Goal: Task Accomplishment & Management: Manage account settings

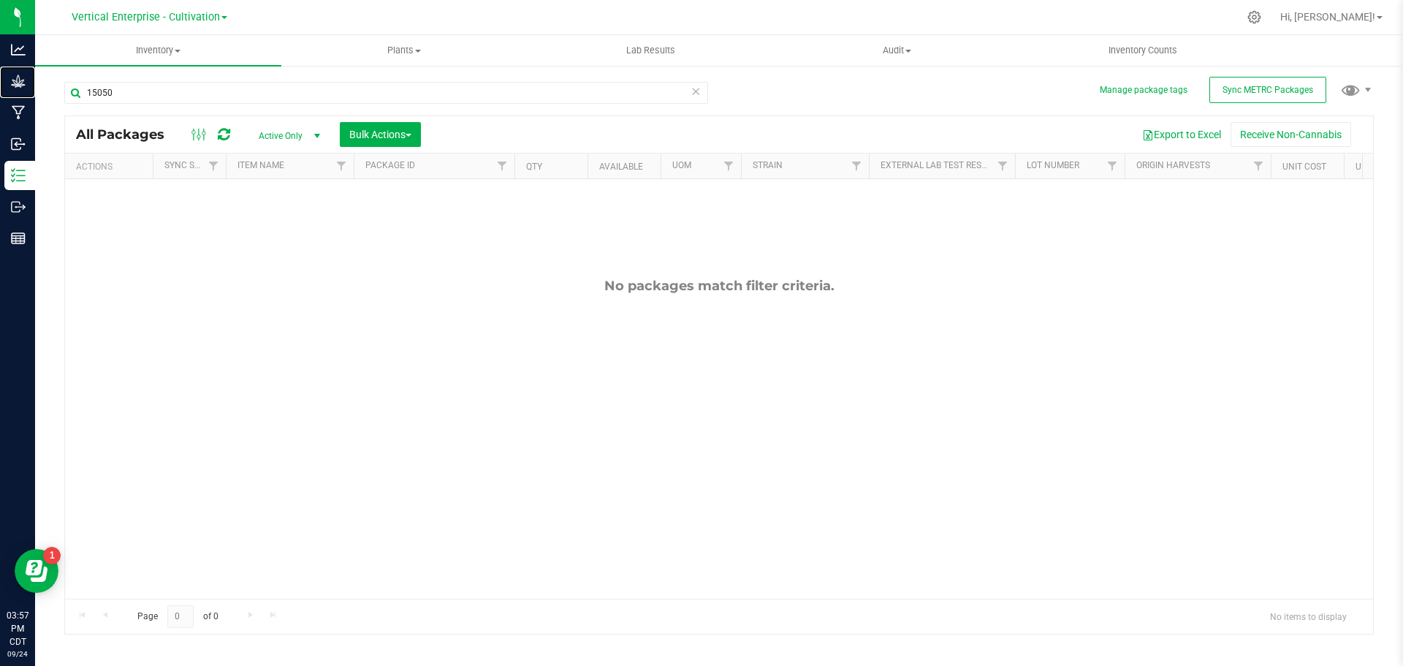
click at [0, 0] on p "Grow" at bounding box center [0, 0] width 0 height 0
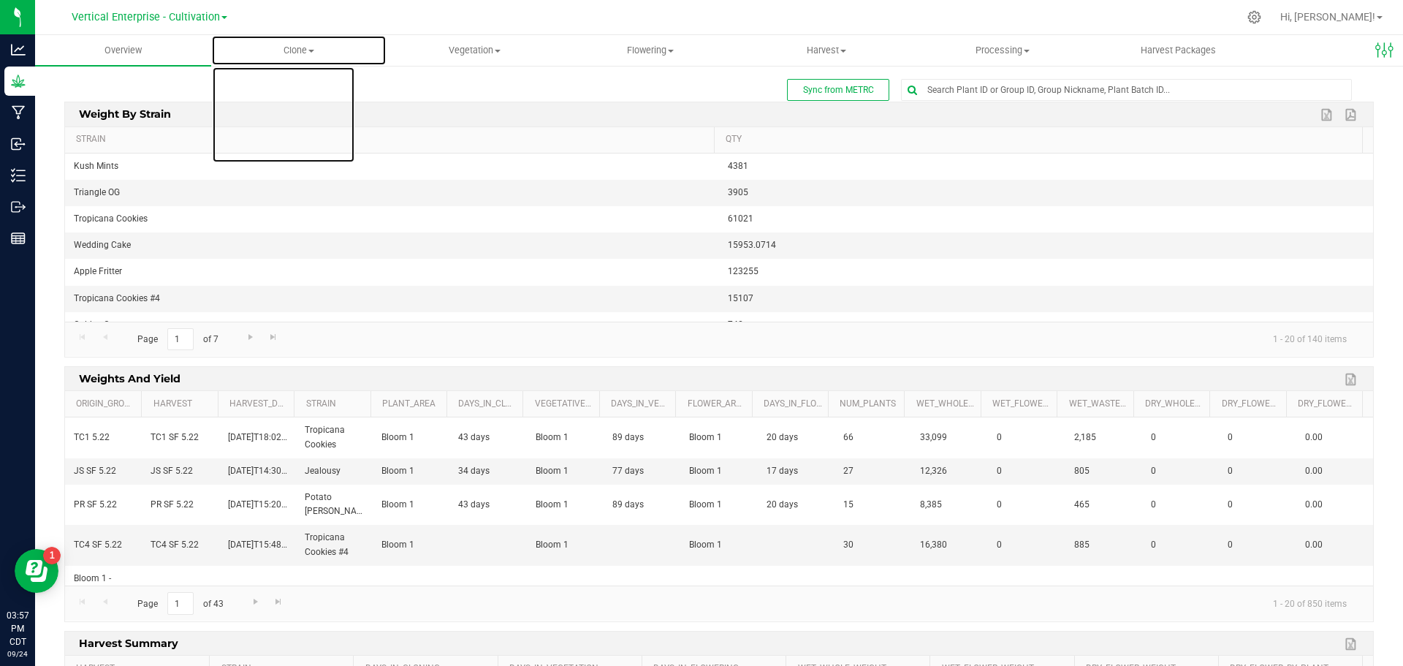
click at [311, 43] on uib-tab-heading "Clone Create plants Cloning groups Cloning plant batches Apply to plants" at bounding box center [299, 50] width 175 height 29
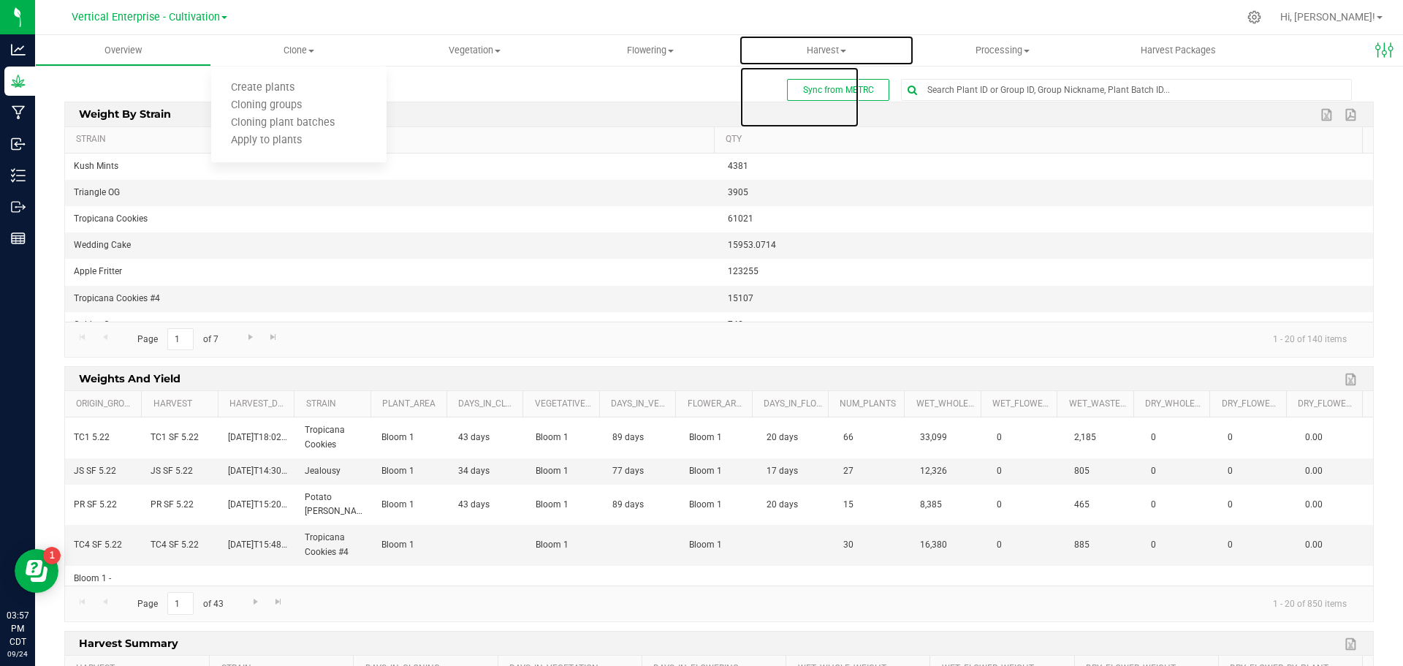
click at [823, 50] on span "Harvest" at bounding box center [826, 50] width 175 height 13
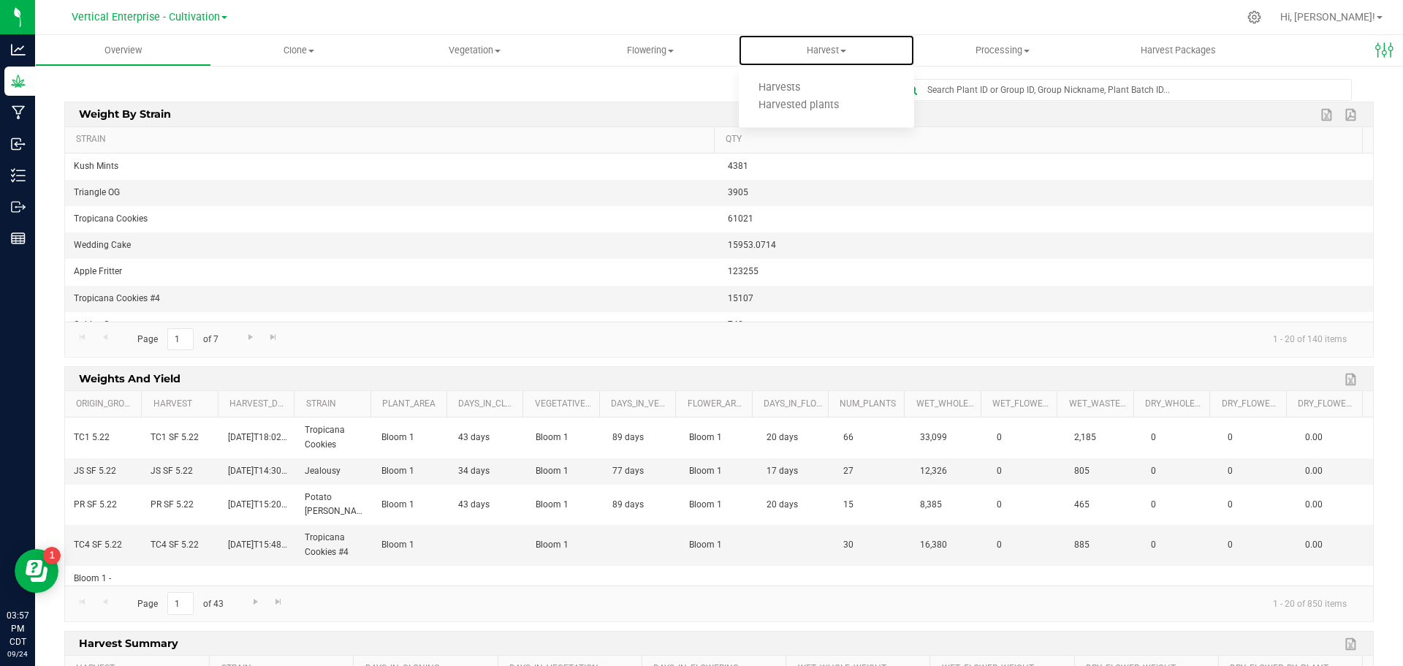
click at [810, 90] on span "Harvests" at bounding box center [779, 88] width 81 height 12
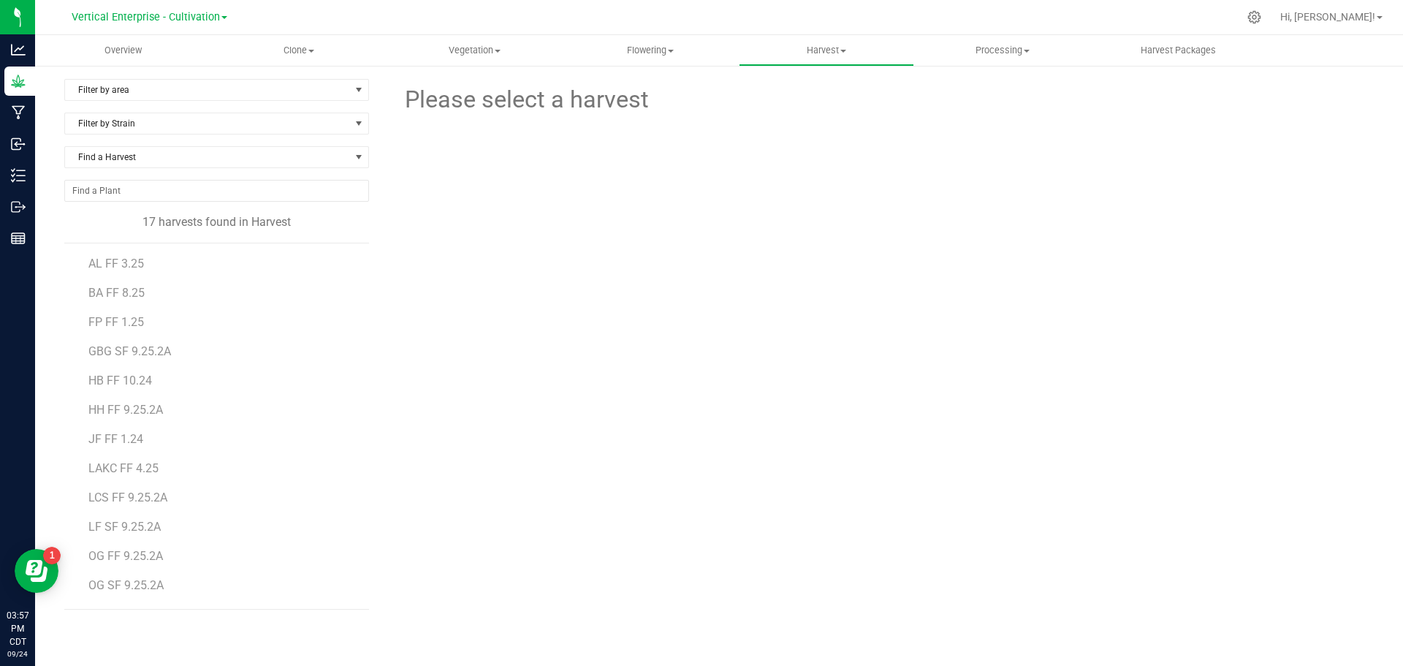
scroll to position [143, 0]
click at [132, 438] on span "OG SF 9.25.2A" at bounding box center [125, 442] width 75 height 14
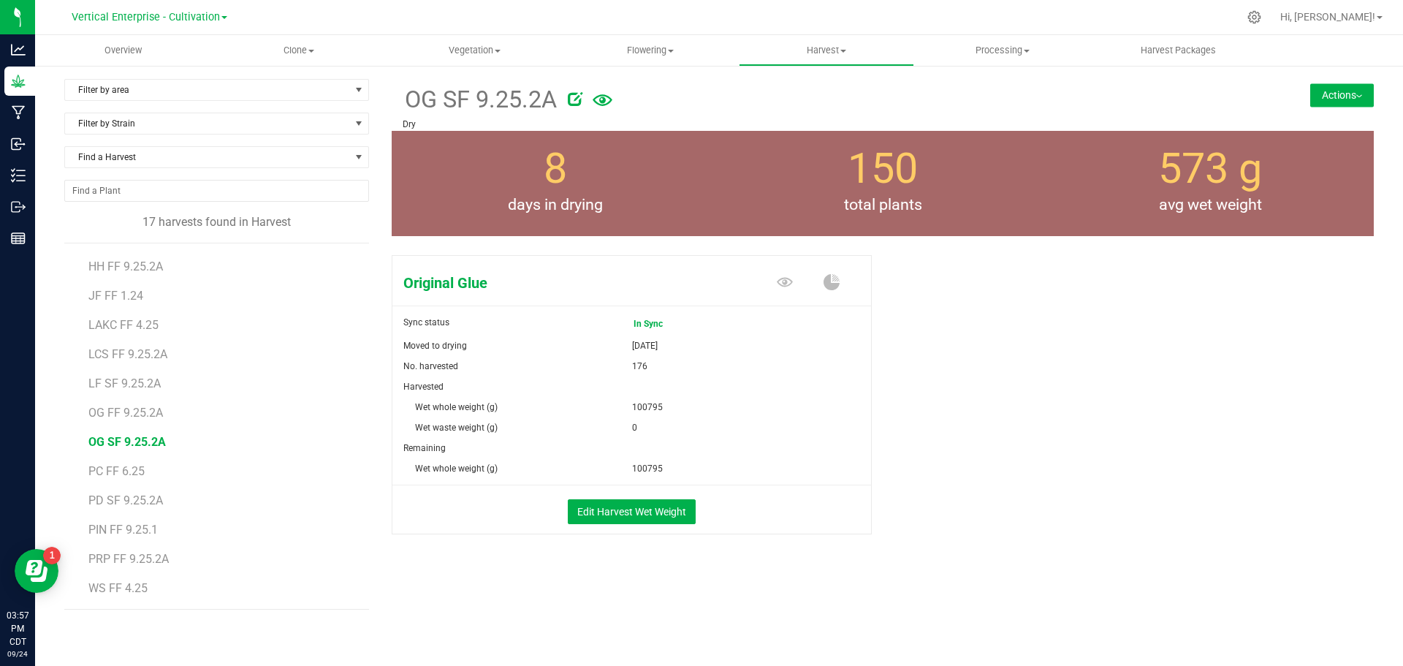
click at [1335, 88] on button "Actions" at bounding box center [1342, 94] width 64 height 23
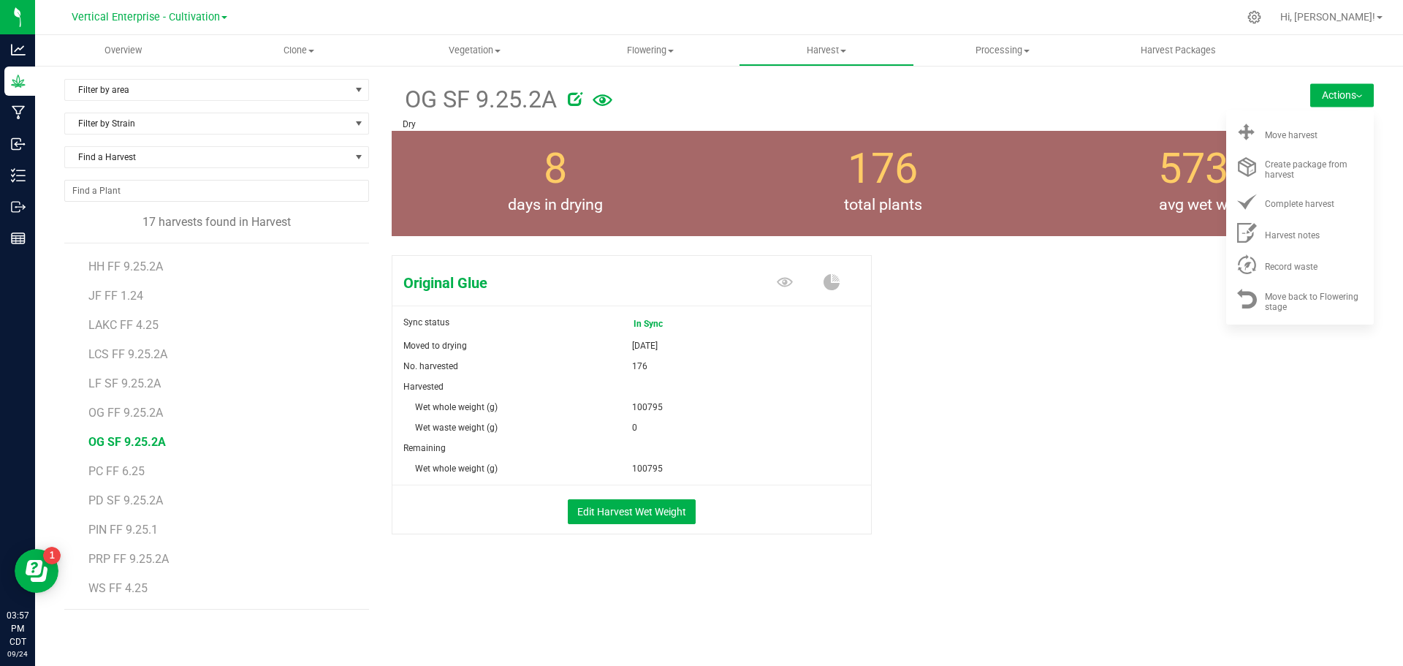
click at [1297, 148] on li "Move harvest" at bounding box center [1300, 132] width 148 height 31
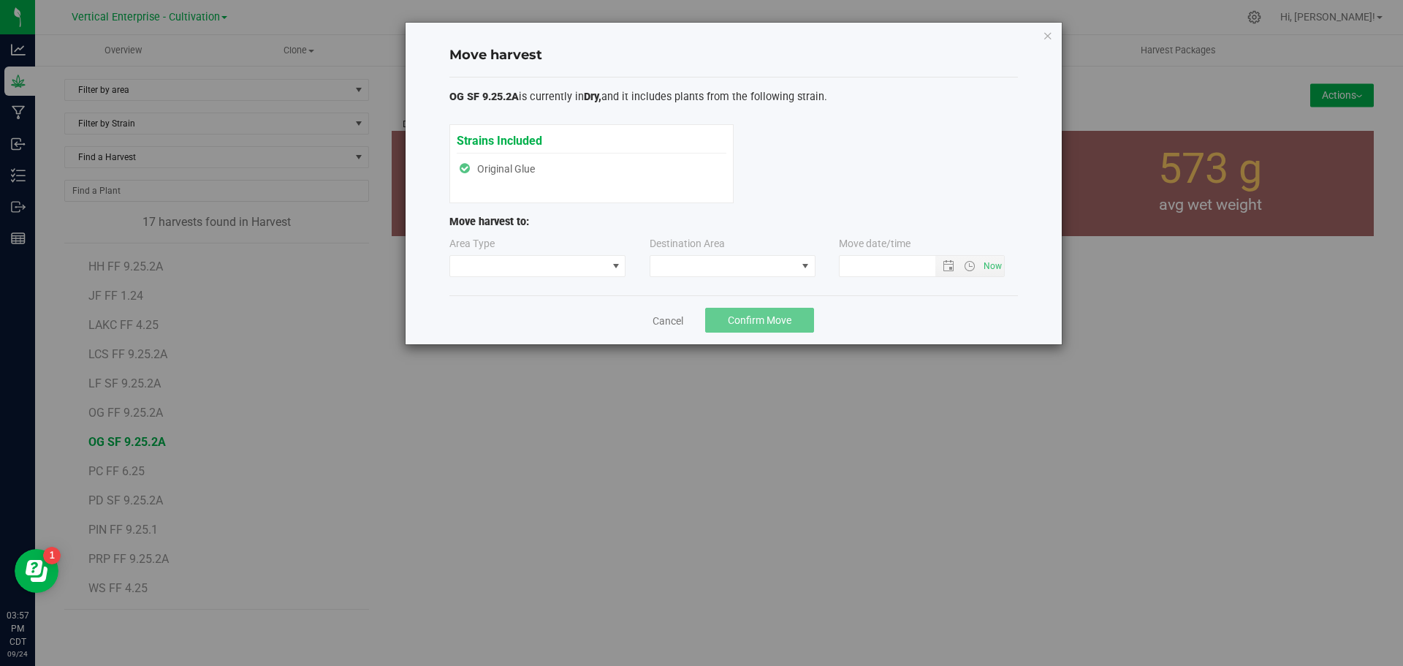
type input "9/24/2025 3:57 PM"
click at [516, 259] on span at bounding box center [528, 266] width 157 height 20
click at [522, 316] on li "Processing" at bounding box center [537, 317] width 175 height 25
click at [707, 262] on span at bounding box center [723, 266] width 146 height 20
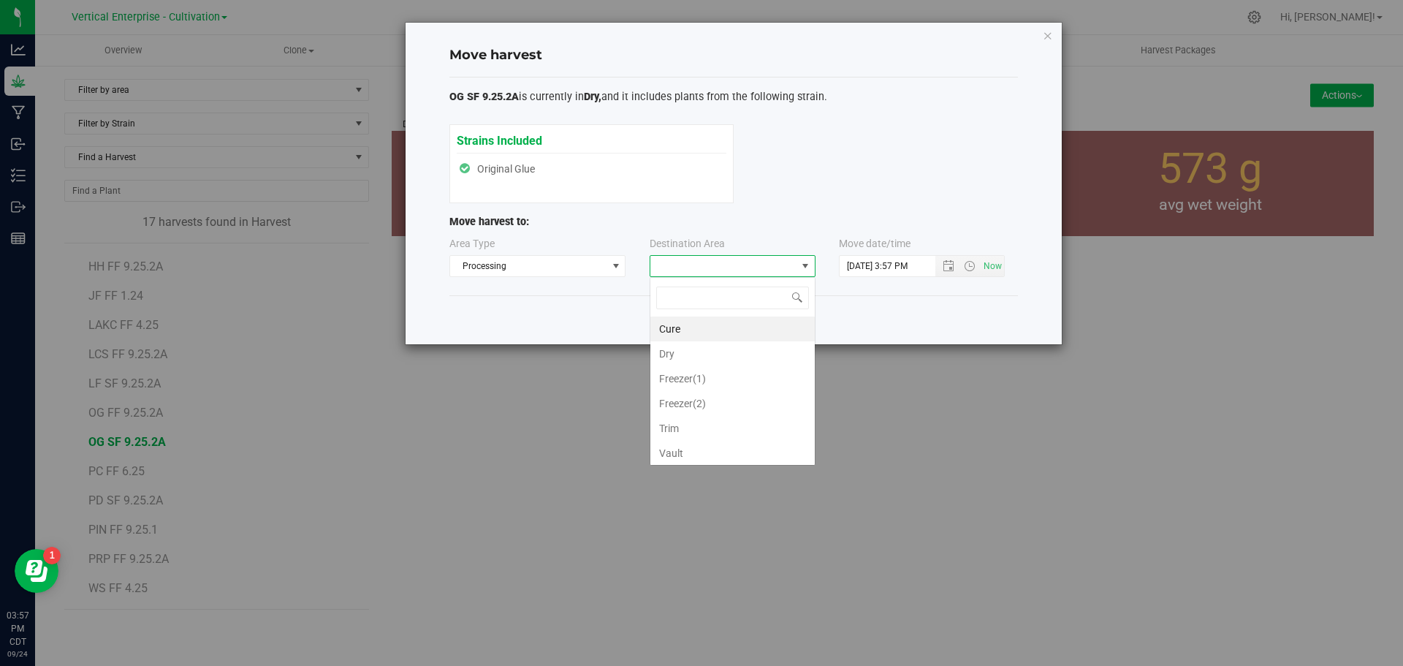
scroll to position [22, 166]
click at [695, 427] on li "Trim" at bounding box center [732, 428] width 164 height 25
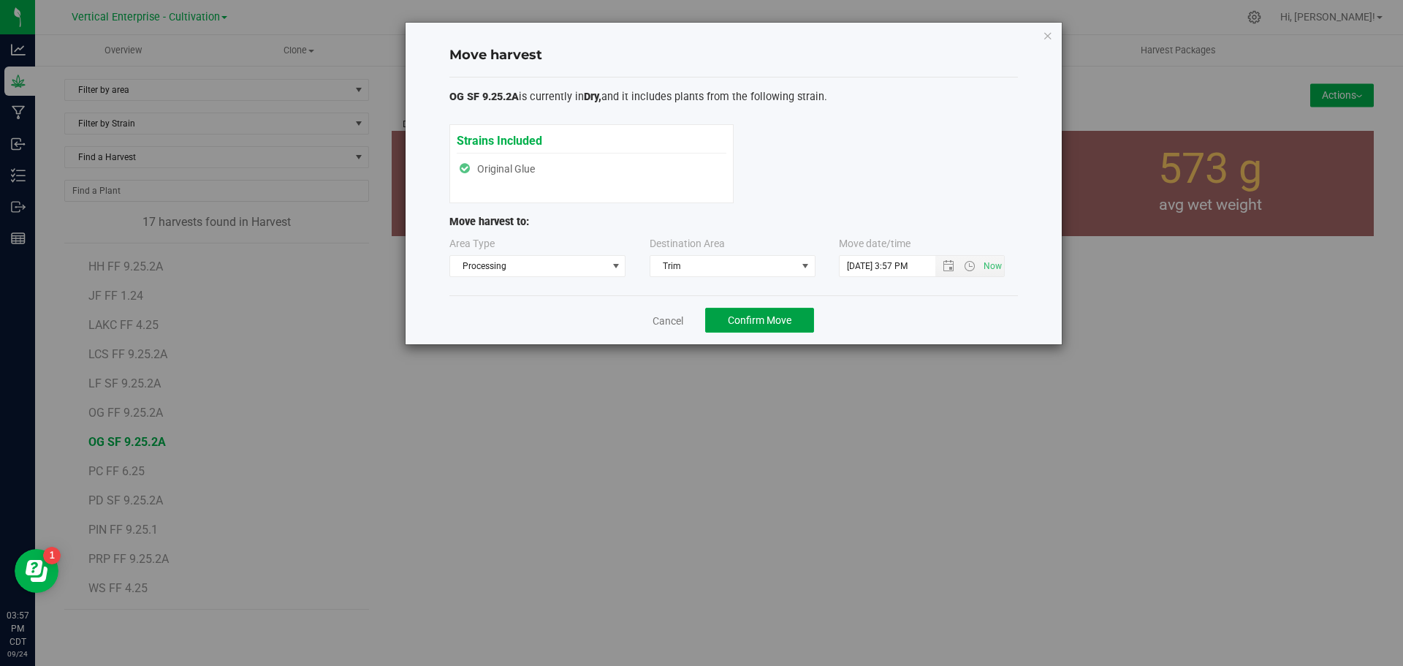
click at [785, 316] on span "Confirm Move" at bounding box center [760, 320] width 64 height 12
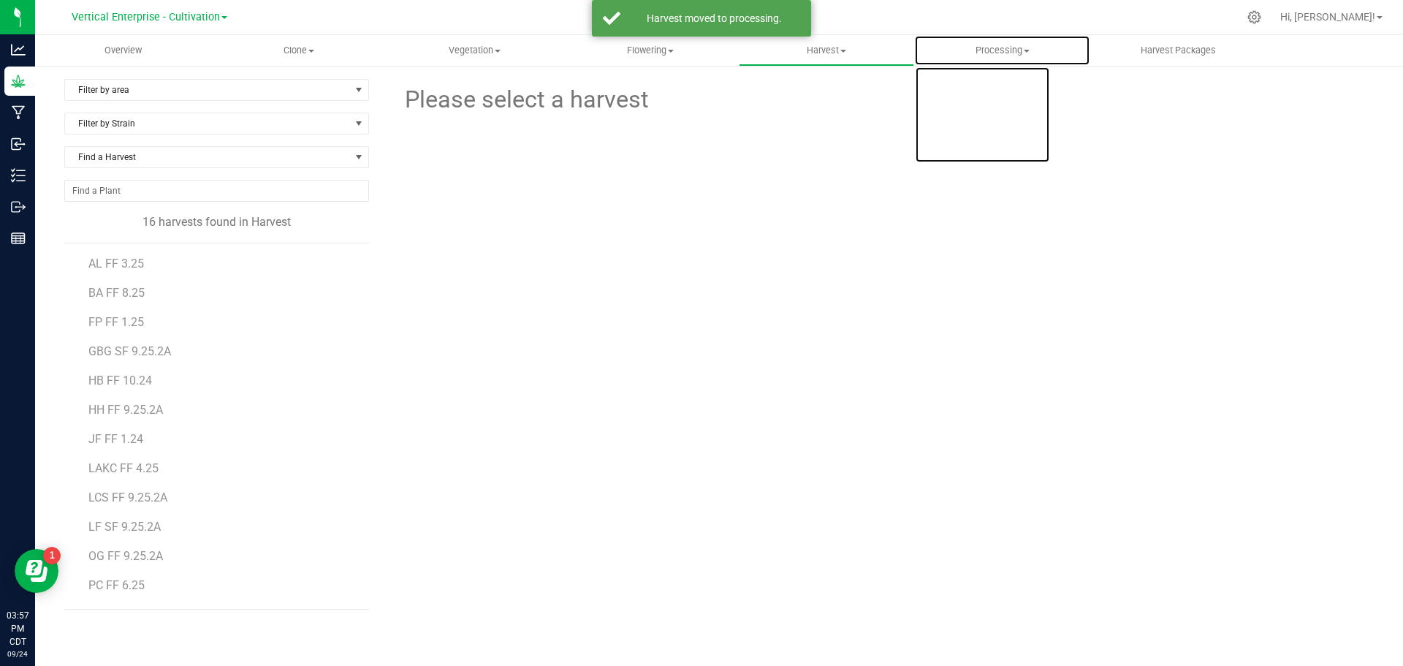
click at [1026, 47] on span "Processing" at bounding box center [1002, 50] width 175 height 13
click at [996, 101] on span "Processing harvests" at bounding box center [981, 105] width 135 height 12
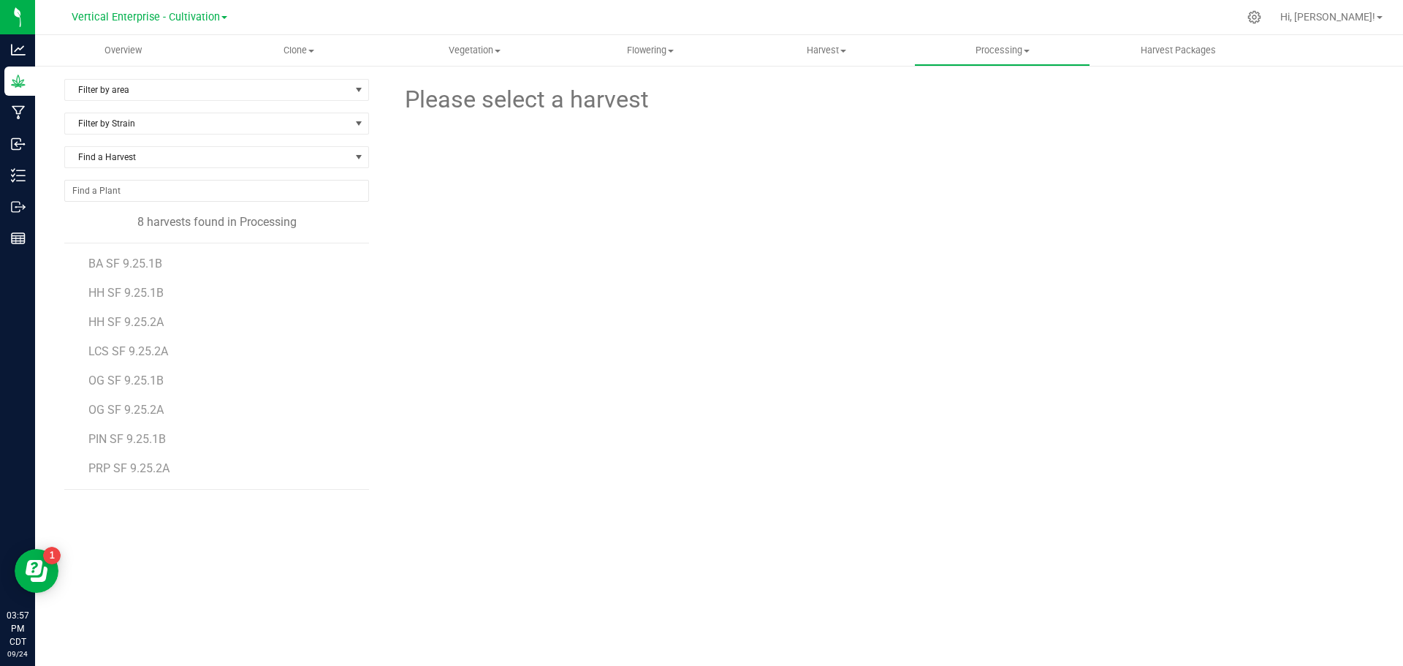
click at [130, 408] on span "OG SF 9.25.2A" at bounding box center [125, 410] width 75 height 14
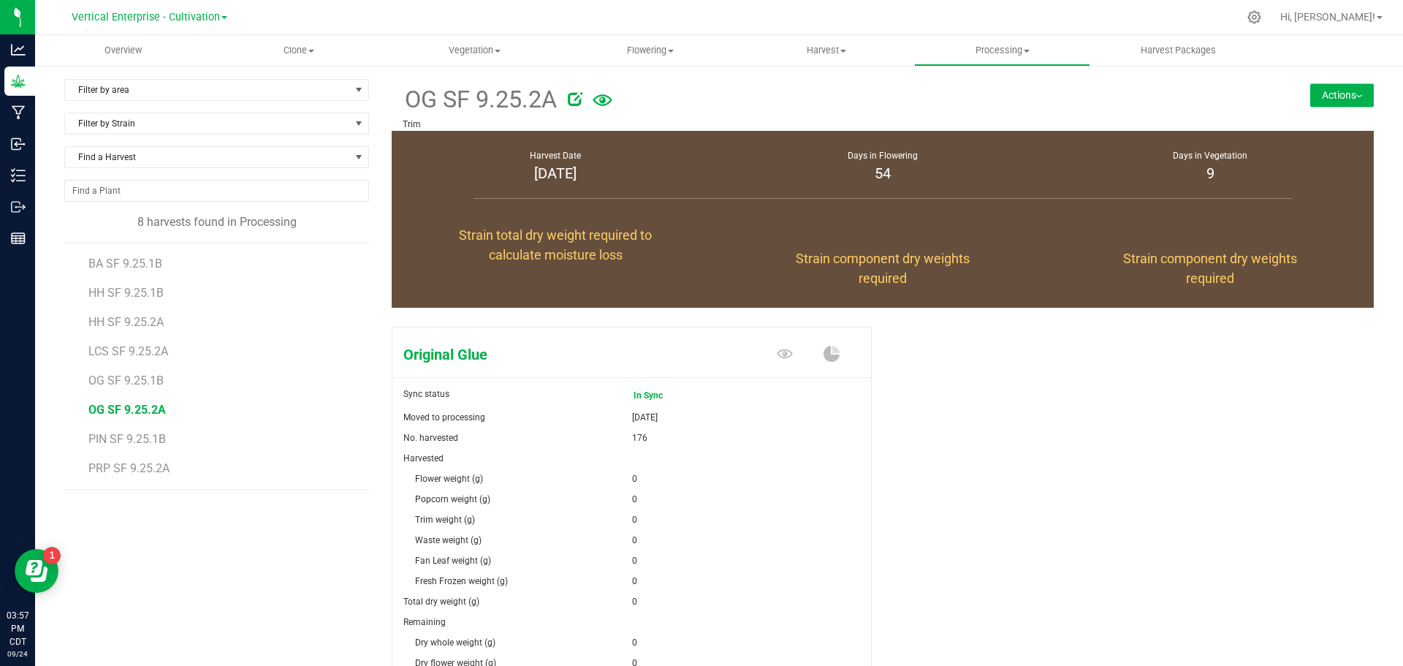
click at [1338, 92] on button "Actions" at bounding box center [1342, 94] width 64 height 23
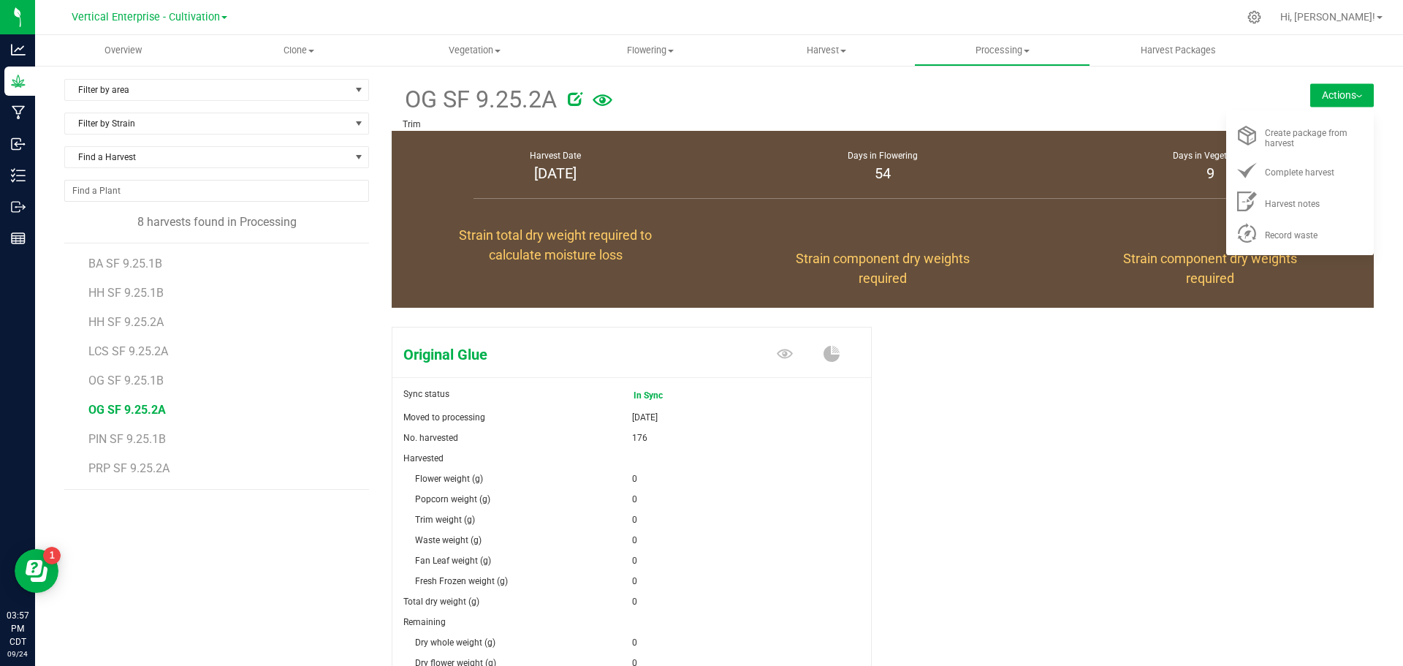
click at [1301, 235] on span "Record waste" at bounding box center [1291, 235] width 53 height 10
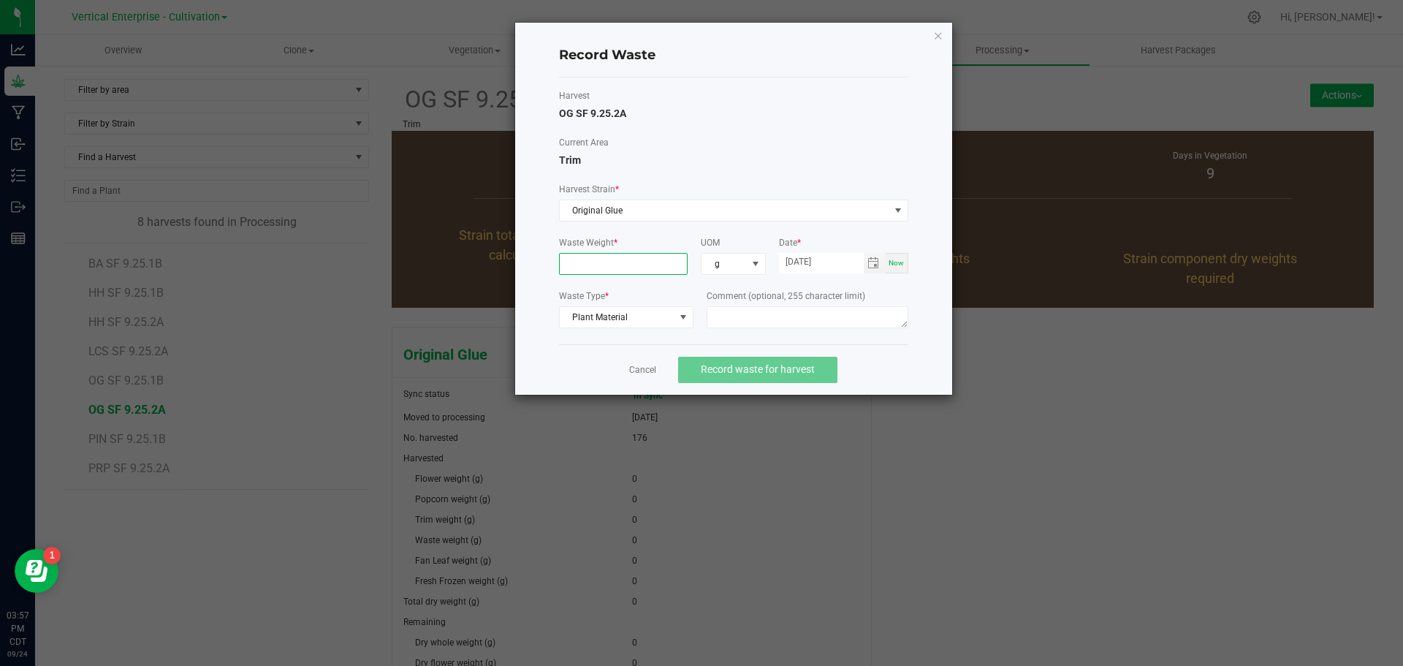
click at [587, 273] on input at bounding box center [624, 264] width 128 height 20
type input "6090.0000 g"
click at [755, 305] on div "Comment (optional, 255 character limit)" at bounding box center [808, 310] width 202 height 43
click at [758, 314] on textarea at bounding box center [808, 317] width 202 height 22
type textarea "Bucking"
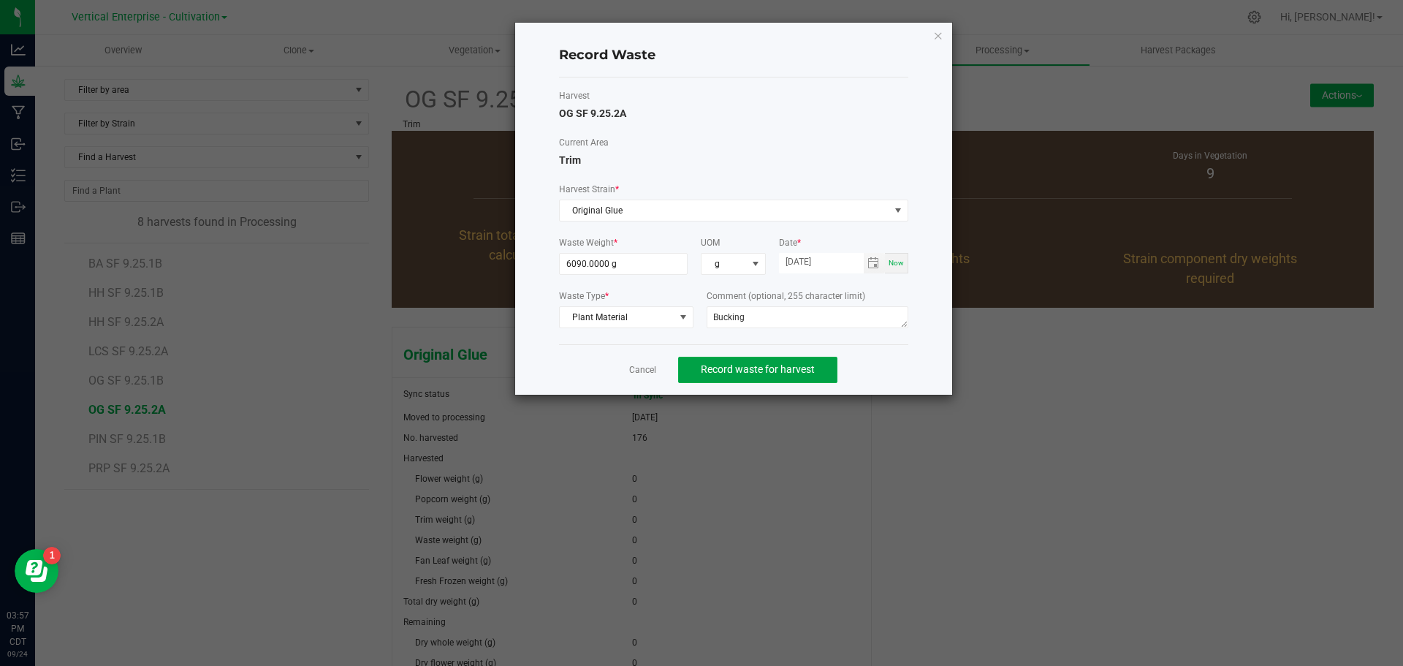
click at [802, 366] on span "Record waste for harvest" at bounding box center [758, 369] width 114 height 12
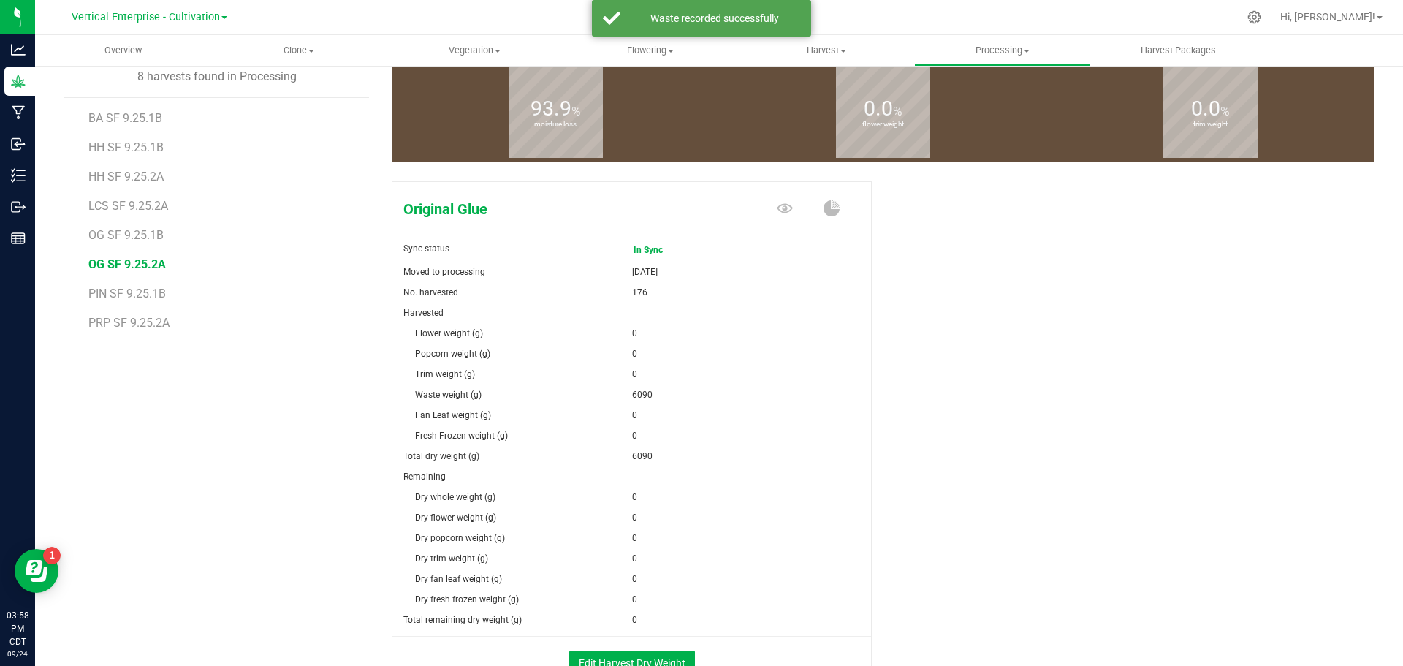
scroll to position [249, 0]
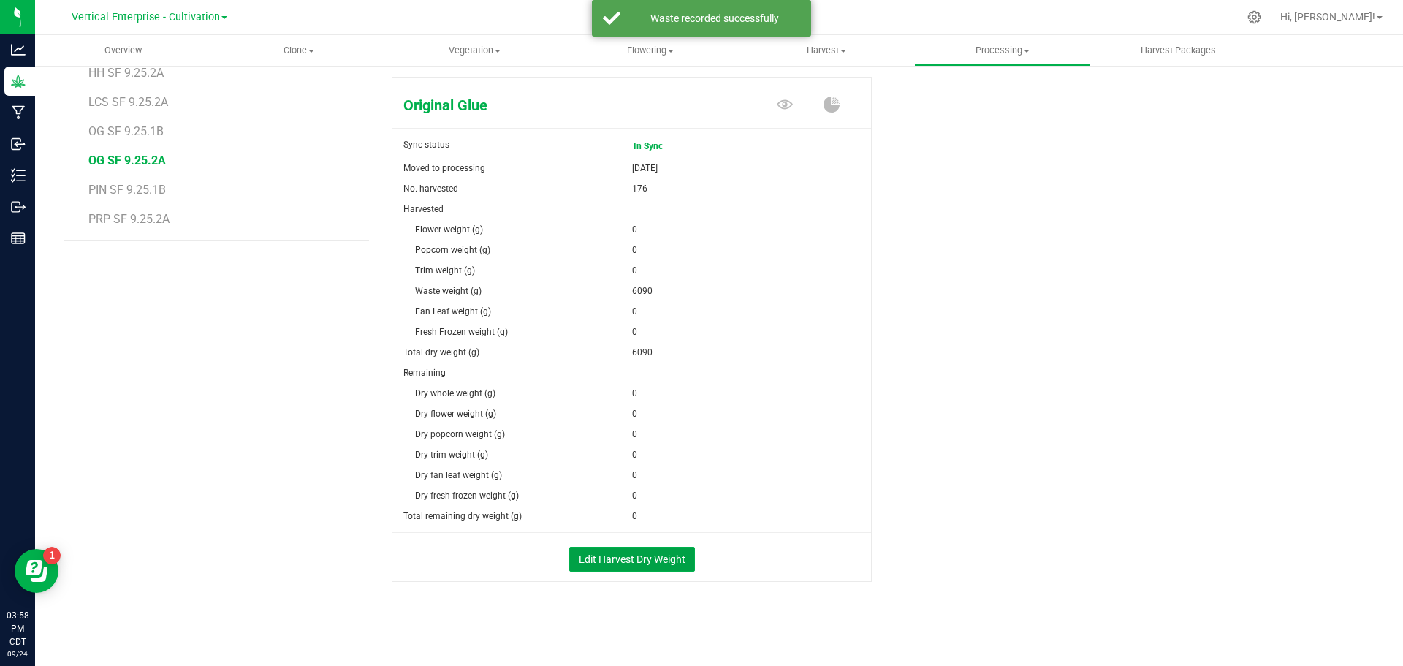
click at [639, 552] on button "Edit Harvest Dry Weight" at bounding box center [632, 559] width 126 height 25
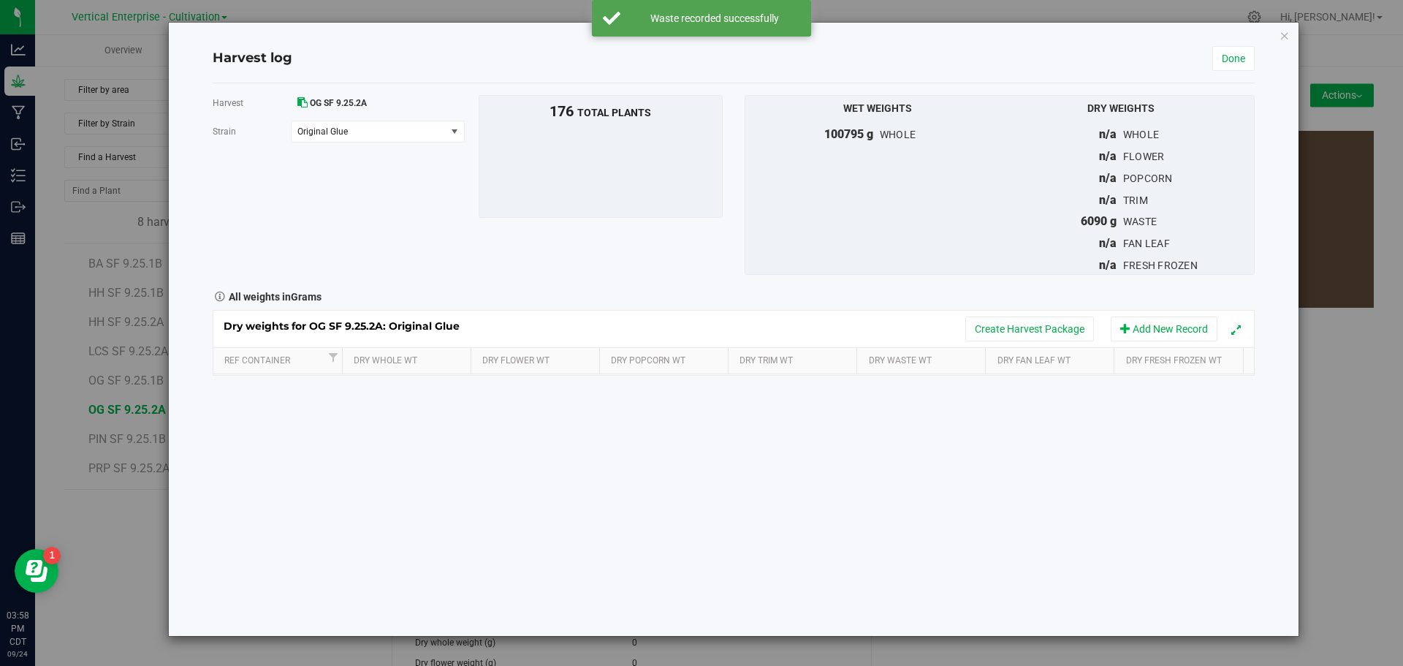
click at [386, 404] on div "Harvest OG SF 9.25.2A Strain Original Glue Select strain Original Glue To bulk …" at bounding box center [734, 359] width 1042 height 552
click at [382, 398] on td at bounding box center [408, 387] width 130 height 26
type input "17570"
click at [449, 449] on div "Harvest OG SF 9.25.2A Strain Original Glue Select strain Original Glue To bulk …" at bounding box center [734, 359] width 1042 height 552
click at [443, 452] on div "Harvest OG SF 9.25.2A Strain Original Glue Select strain Original Glue To bulk …" at bounding box center [734, 359] width 1042 height 552
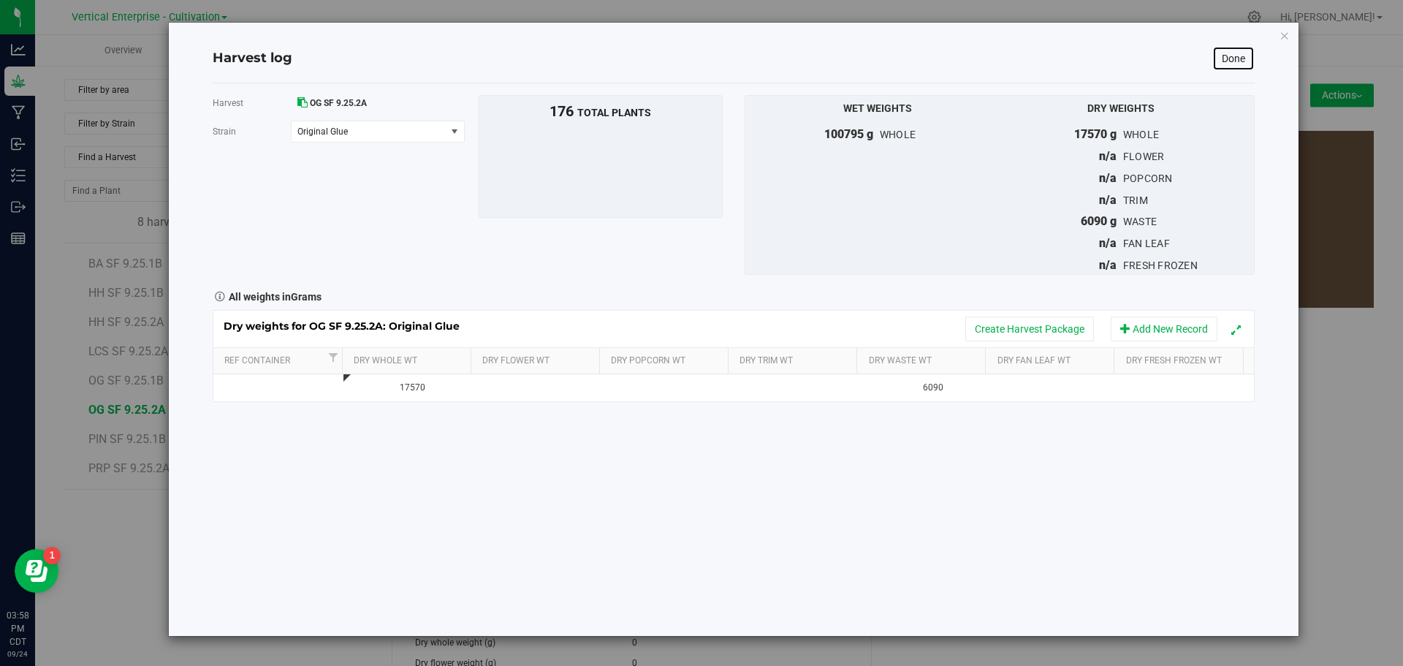
click at [1232, 46] on link "Done" at bounding box center [1233, 58] width 42 height 25
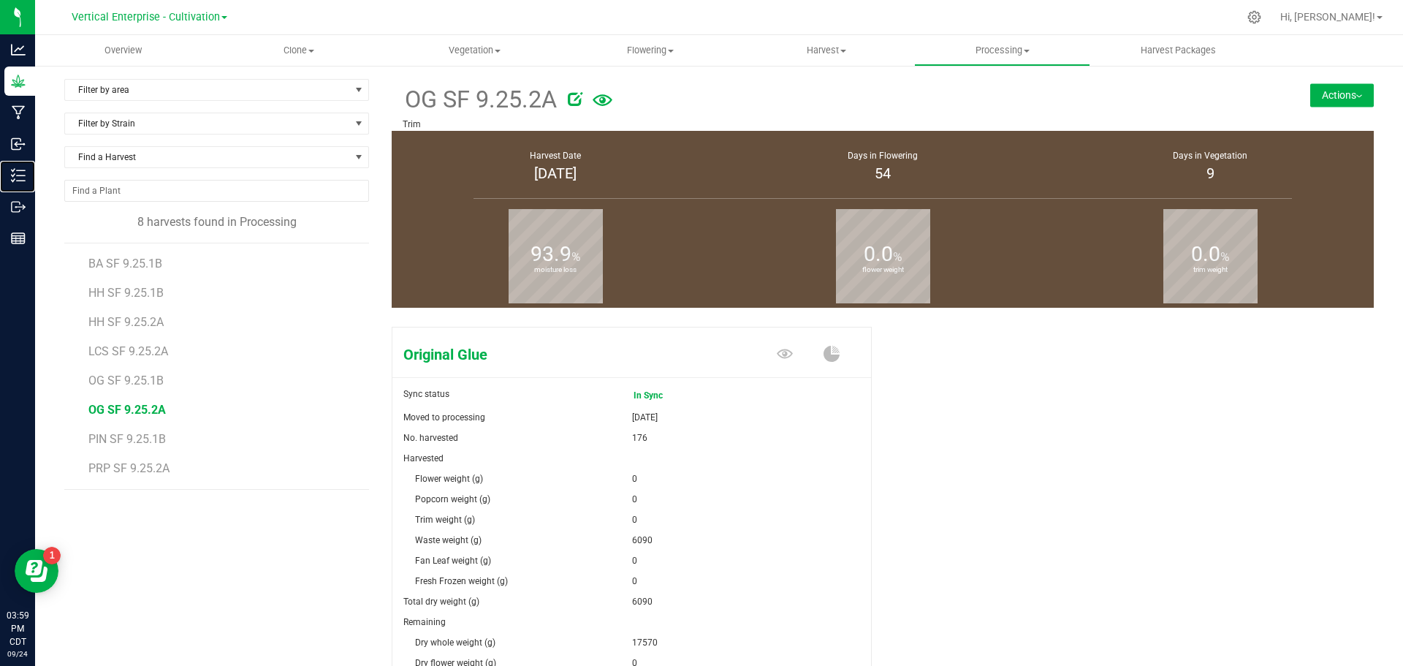
click at [35, 164] on div "Inventory" at bounding box center [19, 175] width 31 height 29
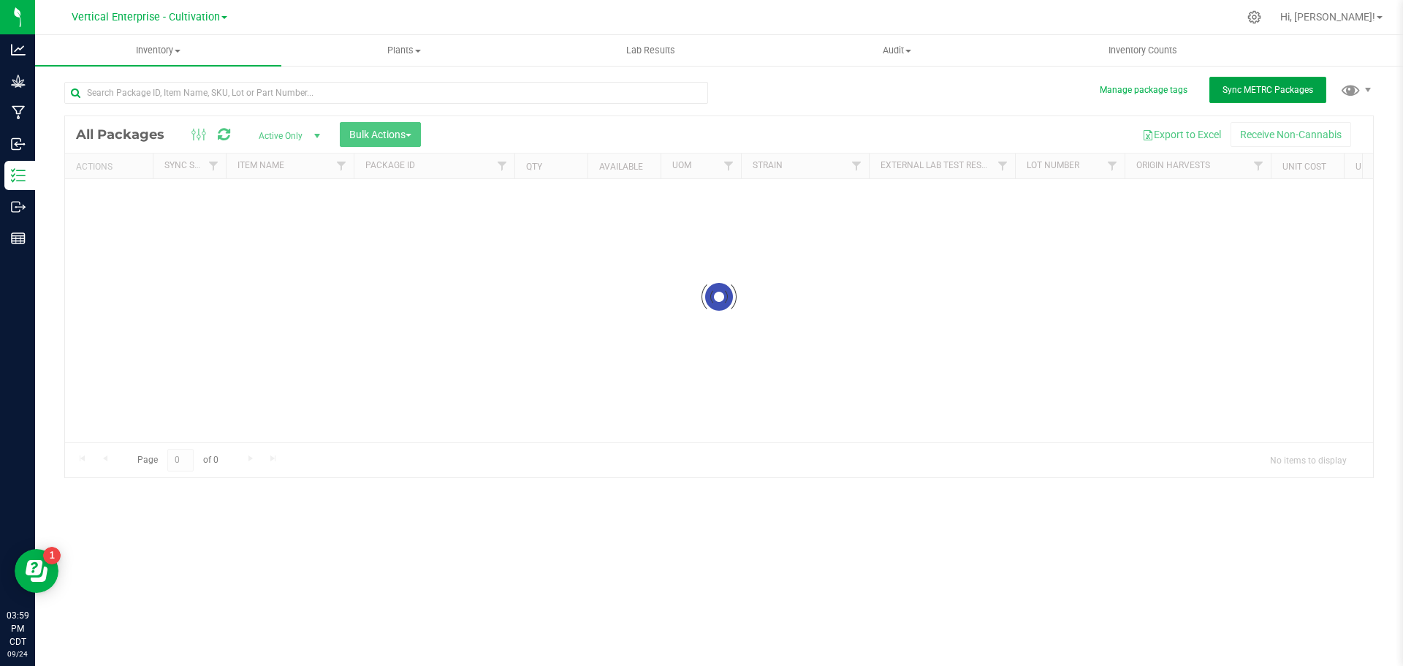
click at [1271, 85] on span "Sync METRC Packages" at bounding box center [1267, 90] width 91 height 10
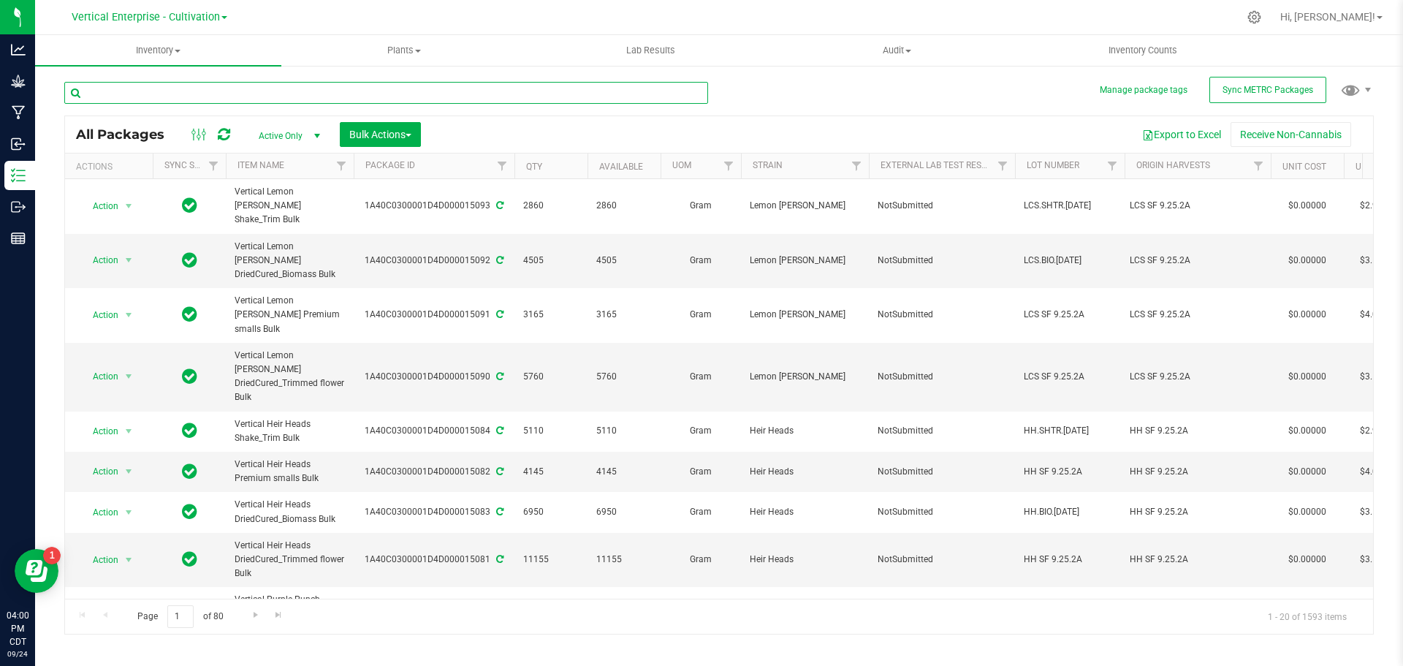
click at [249, 101] on input "text" at bounding box center [386, 93] width 644 height 22
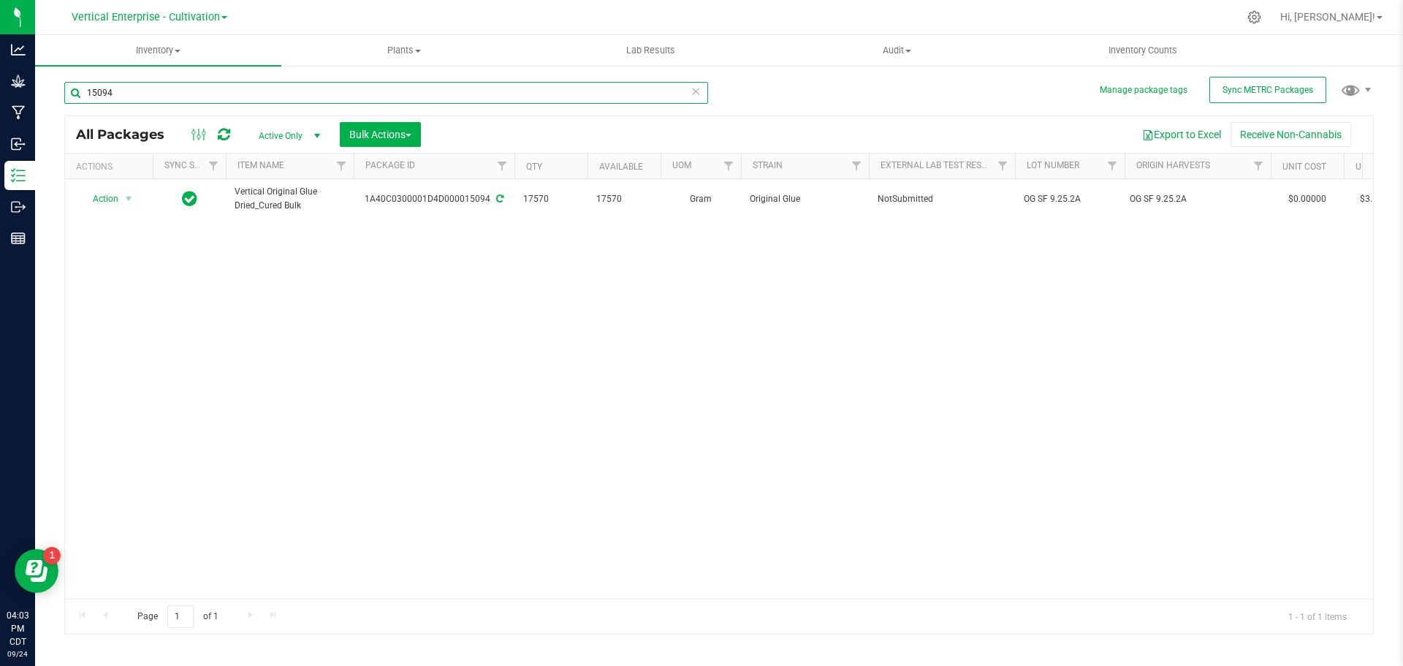
type input "15094"
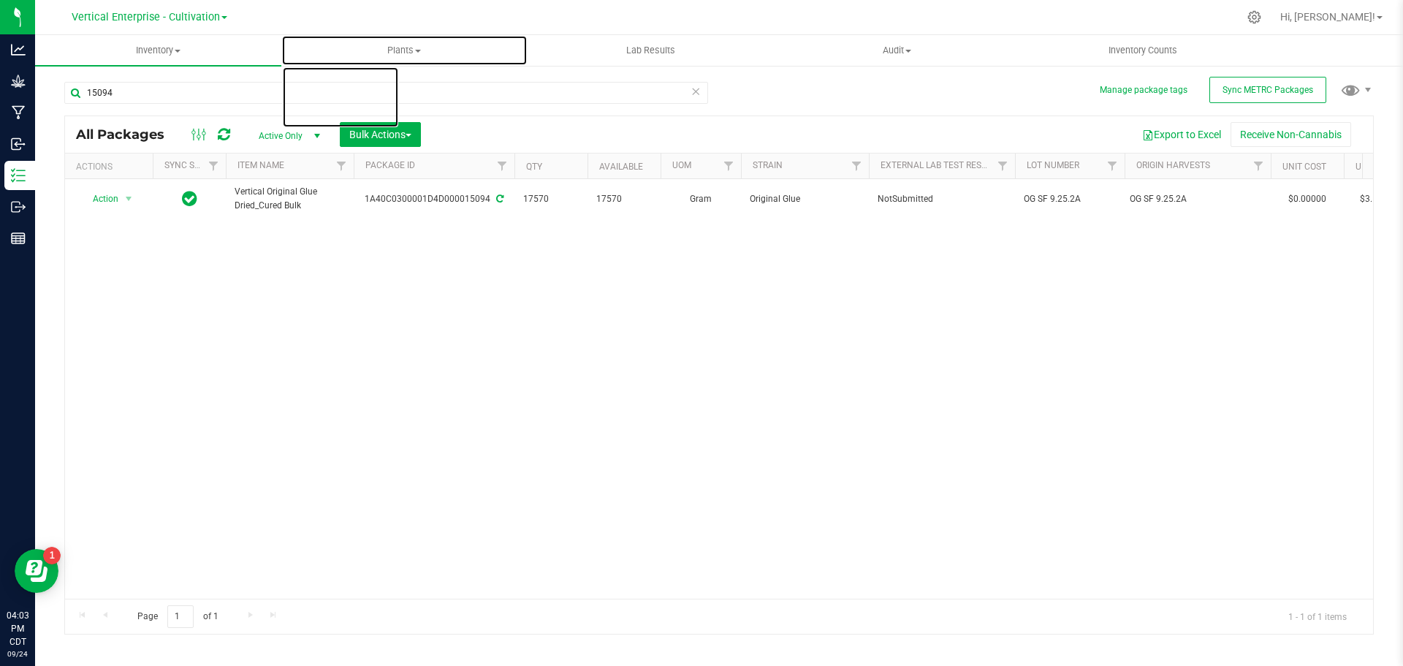
click at [429, 49] on span "Plants" at bounding box center [404, 50] width 245 height 13
click at [378, 81] on li "All plants" at bounding box center [404, 89] width 246 height 18
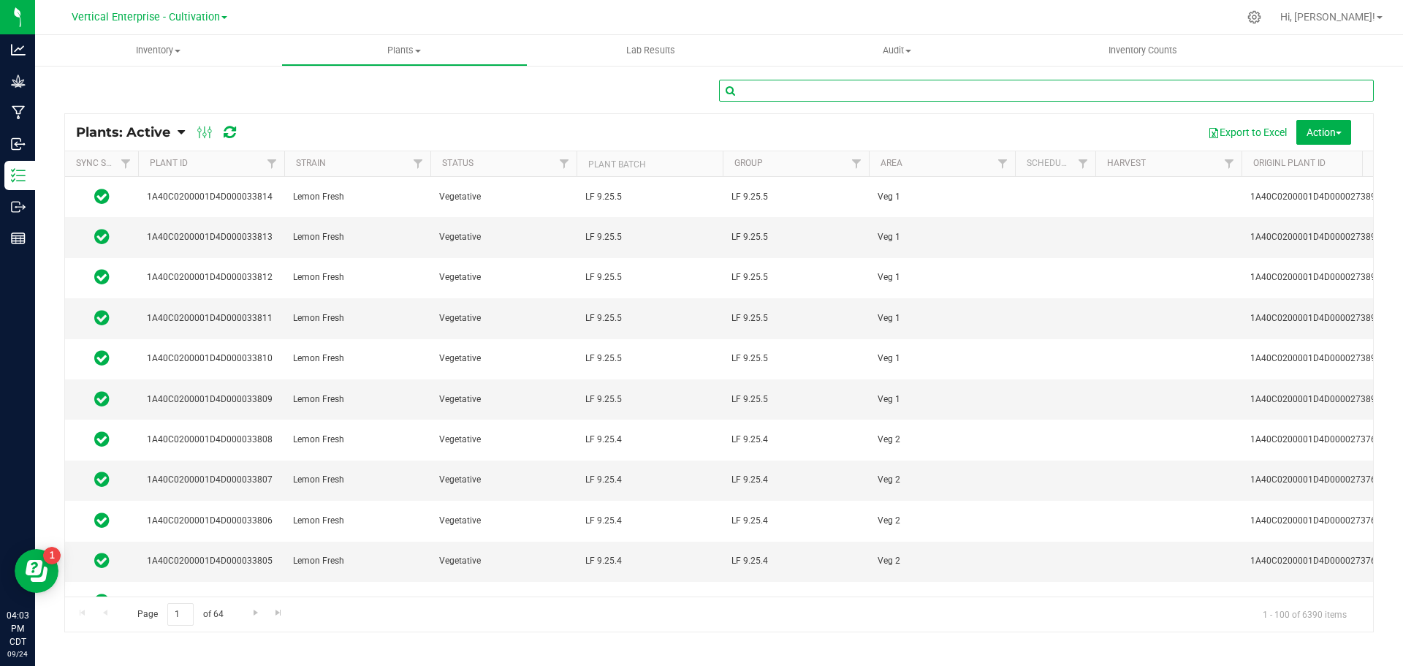
click at [810, 93] on input "text" at bounding box center [1046, 91] width 655 height 22
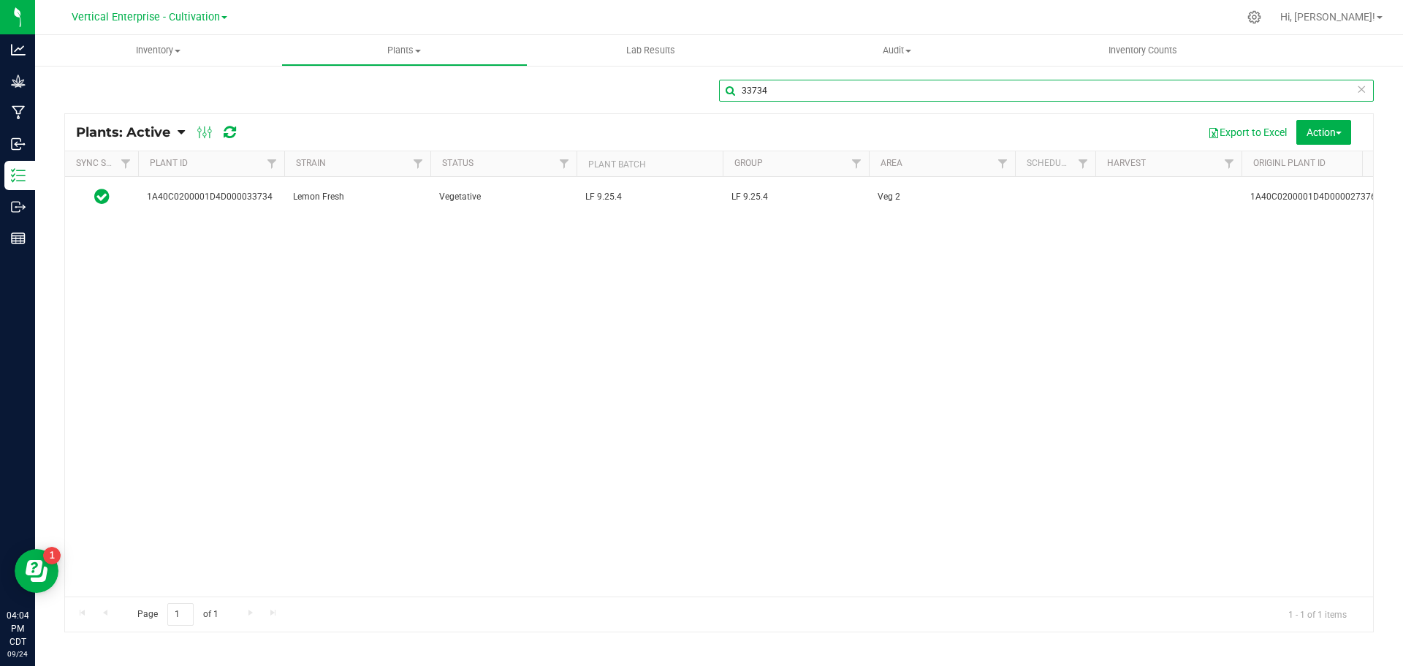
type input "33734"
click at [414, 203] on td "Lemon Fresh" at bounding box center [357, 196] width 146 height 39
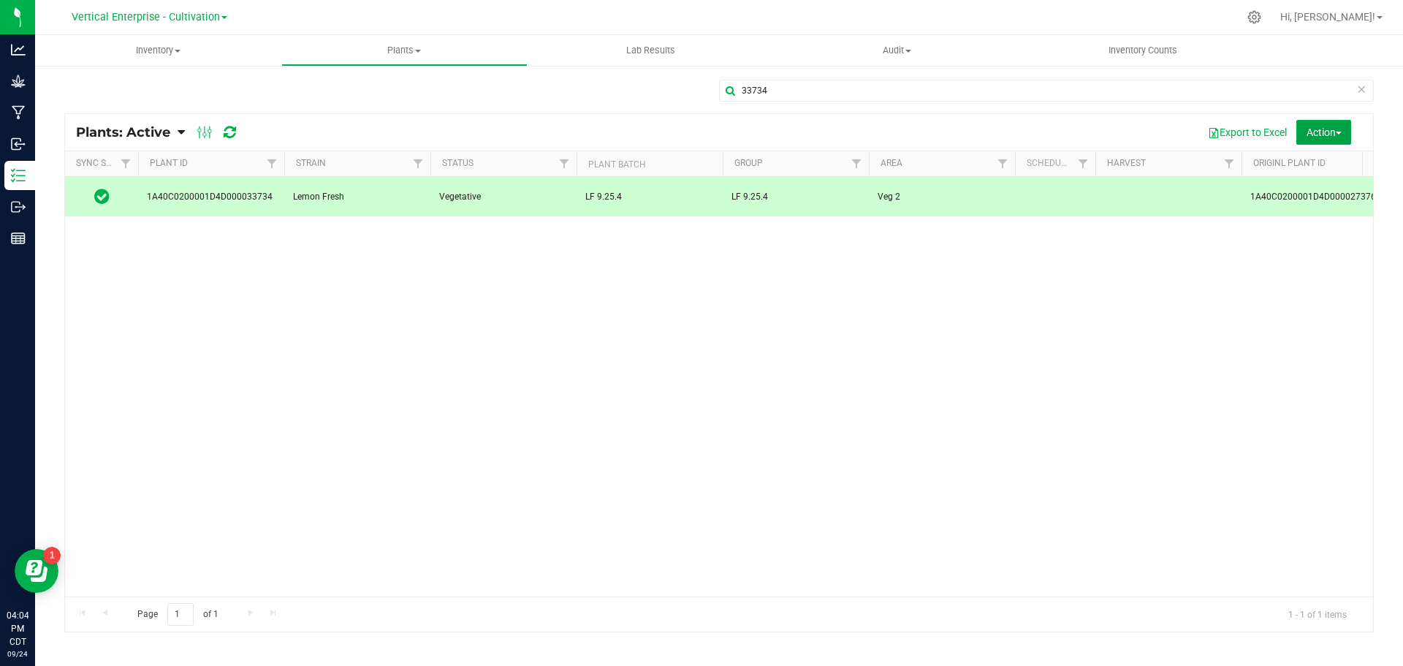
click at [1325, 136] on span "Action" at bounding box center [1323, 132] width 35 height 12
click at [1321, 156] on div "Destroy plants" at bounding box center [1305, 167] width 91 height 23
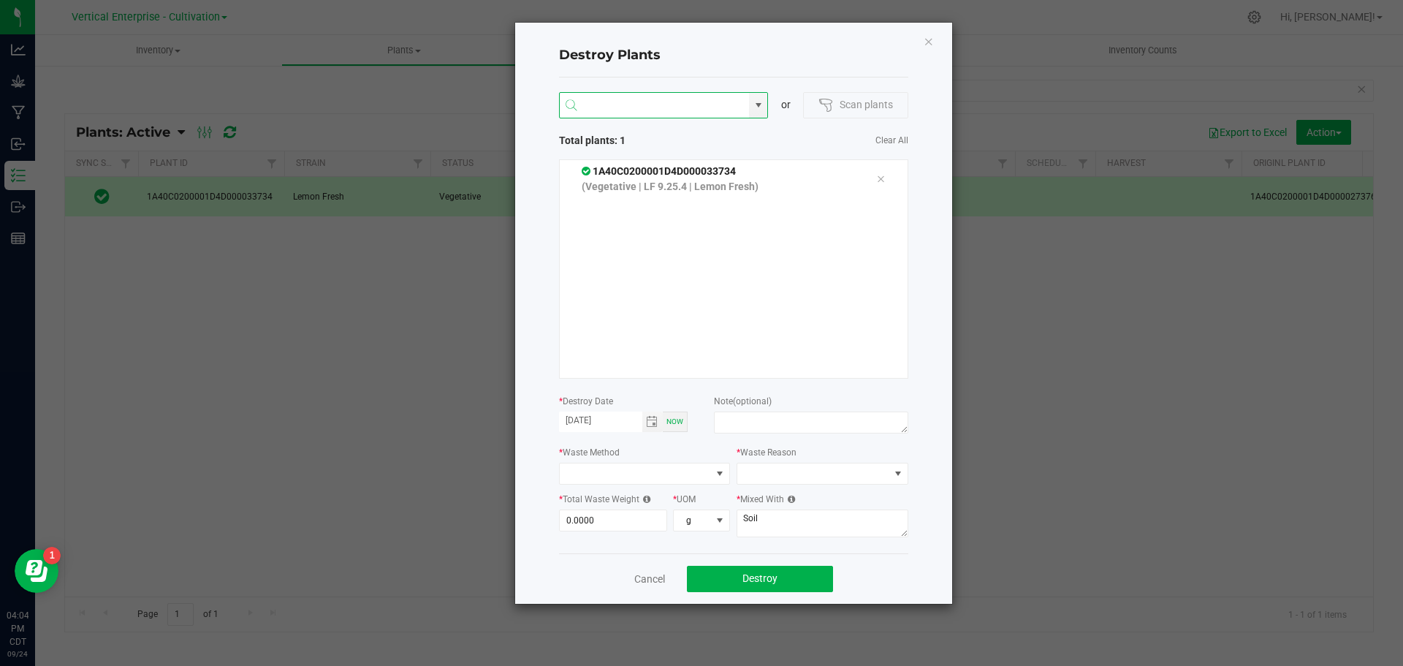
click at [604, 102] on input "NO DATA FOUND" at bounding box center [655, 106] width 190 height 26
click at [701, 131] on li "1A40C0200001D4D000033808" at bounding box center [664, 133] width 208 height 25
type input "1A40C0200001D4D000033808"
click at [664, 135] on li "1A40C0200001D4D000033674" at bounding box center [664, 133] width 208 height 25
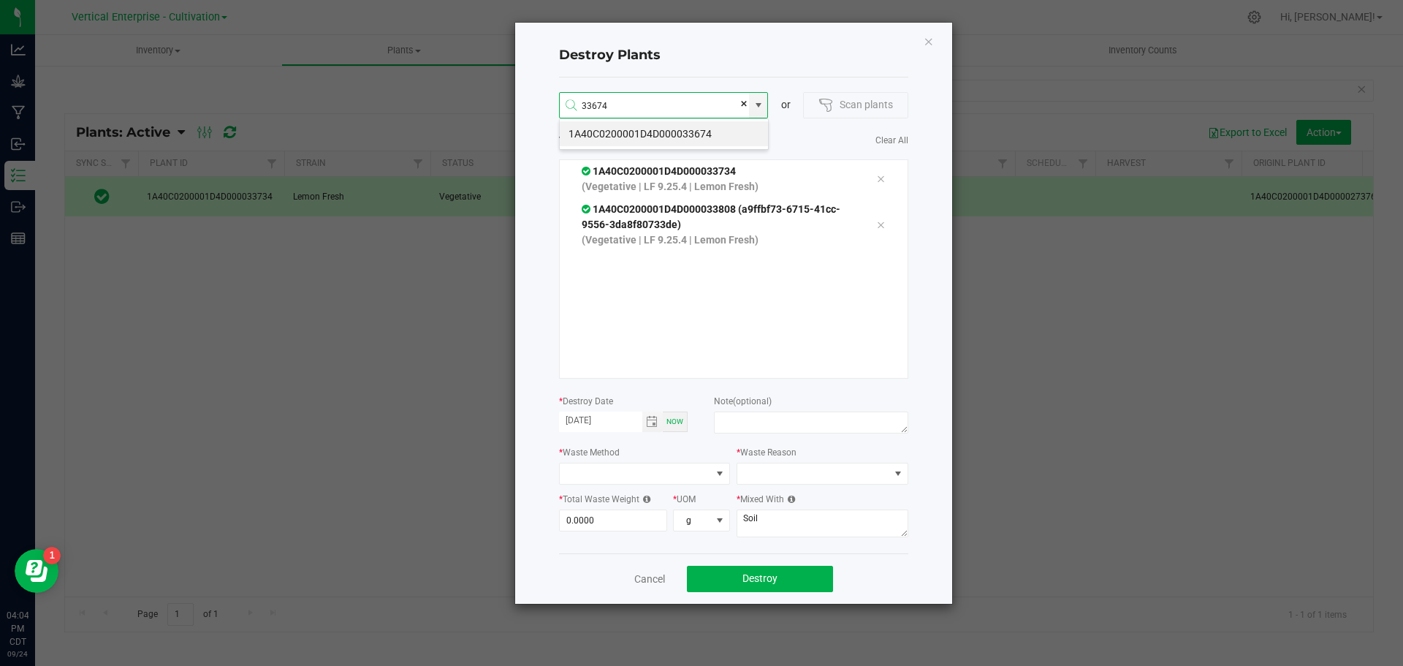
type input "1A40C0200001D4D000033674"
click at [675, 134] on li "1A40C0200001D4D000033795" at bounding box center [664, 133] width 208 height 25
type input "1A40C0200001D4D000033795"
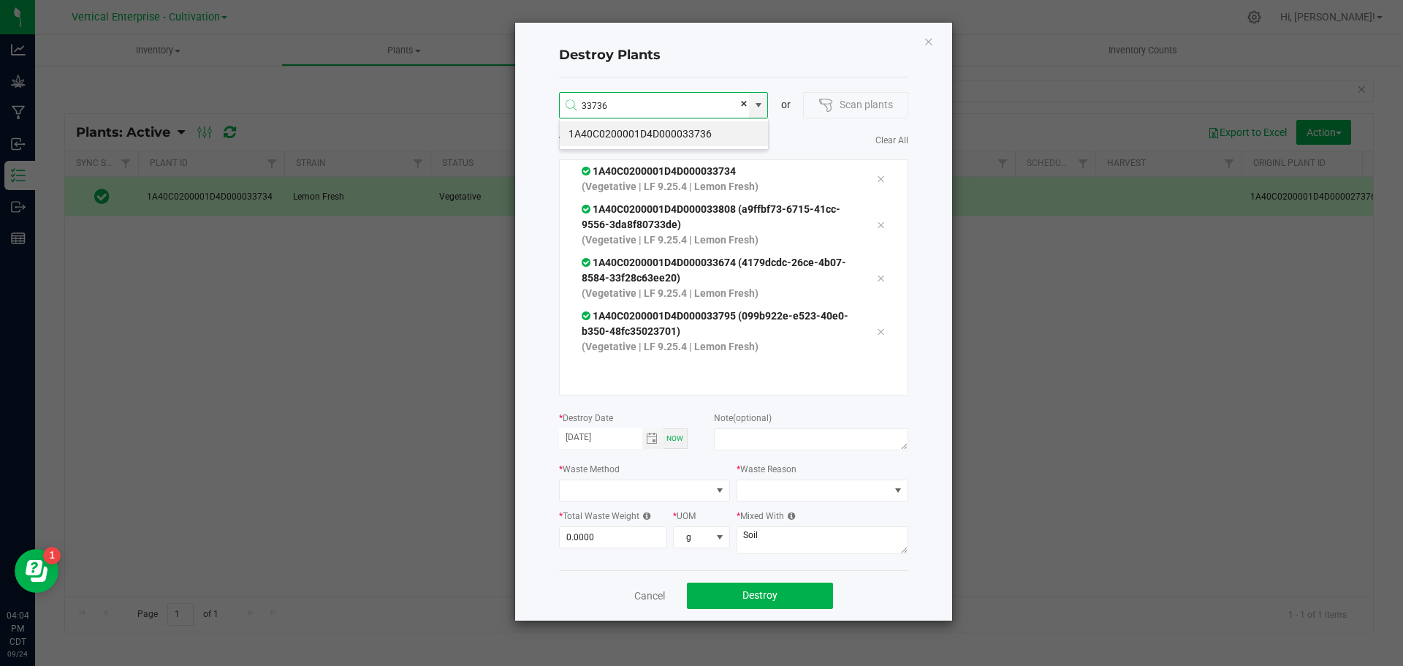
click at [685, 131] on li "1A40C0200001D4D000033736" at bounding box center [664, 133] width 208 height 25
type input "1A40C0200001D4D000033736"
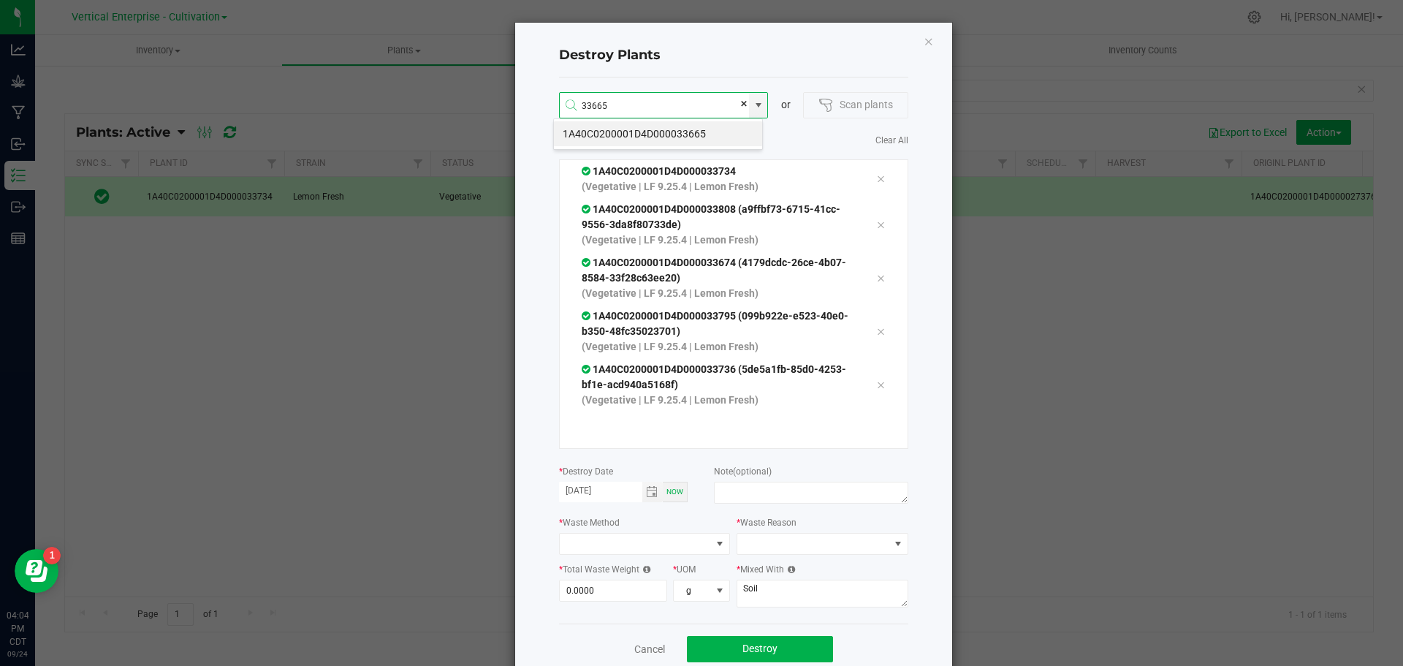
click at [678, 136] on li "1A40C0200001D4D000033665" at bounding box center [658, 133] width 208 height 25
type input "1A40C0200001D4D000033665"
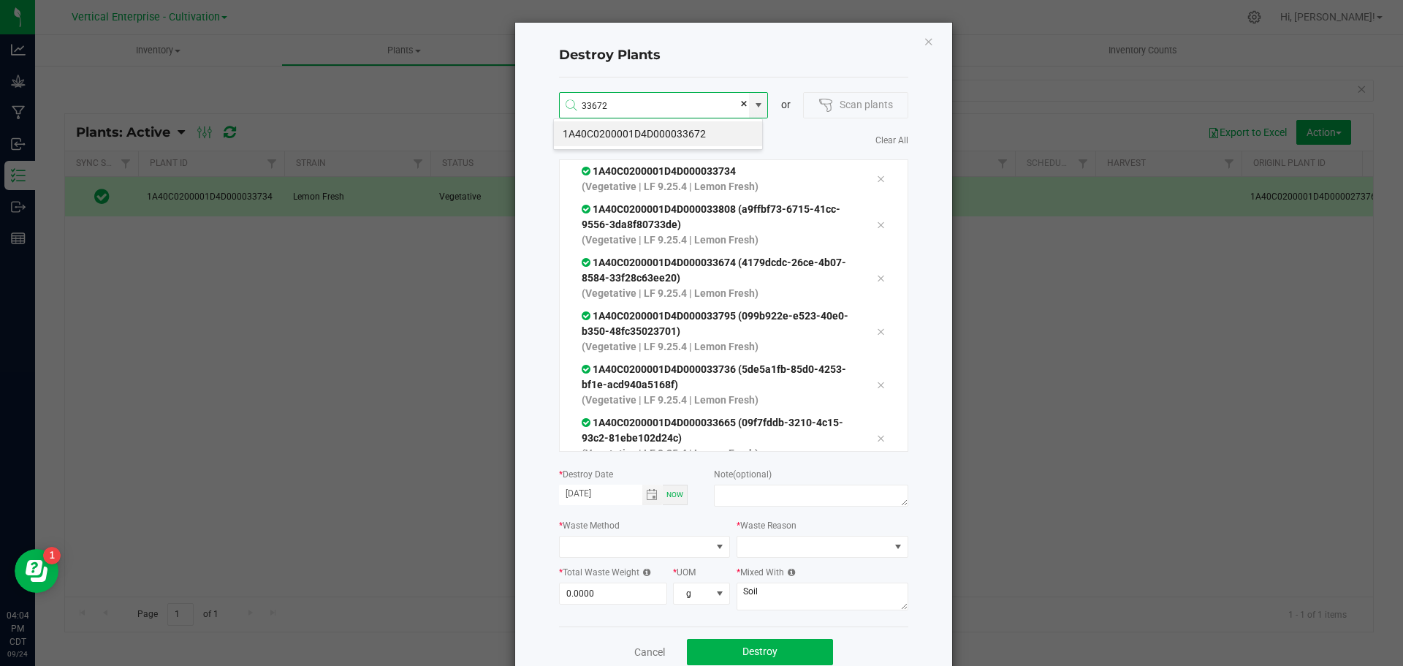
click at [682, 139] on li "1A40C0200001D4D000033672" at bounding box center [658, 133] width 208 height 25
type input "1A40C0200001D4D000033672"
click at [648, 131] on li "1A40C0200001D4D000033775" at bounding box center [658, 133] width 208 height 25
type input "1A40C0200001D4D000033775"
click at [682, 132] on li "1A40C0200001D4D000033675" at bounding box center [658, 133] width 208 height 25
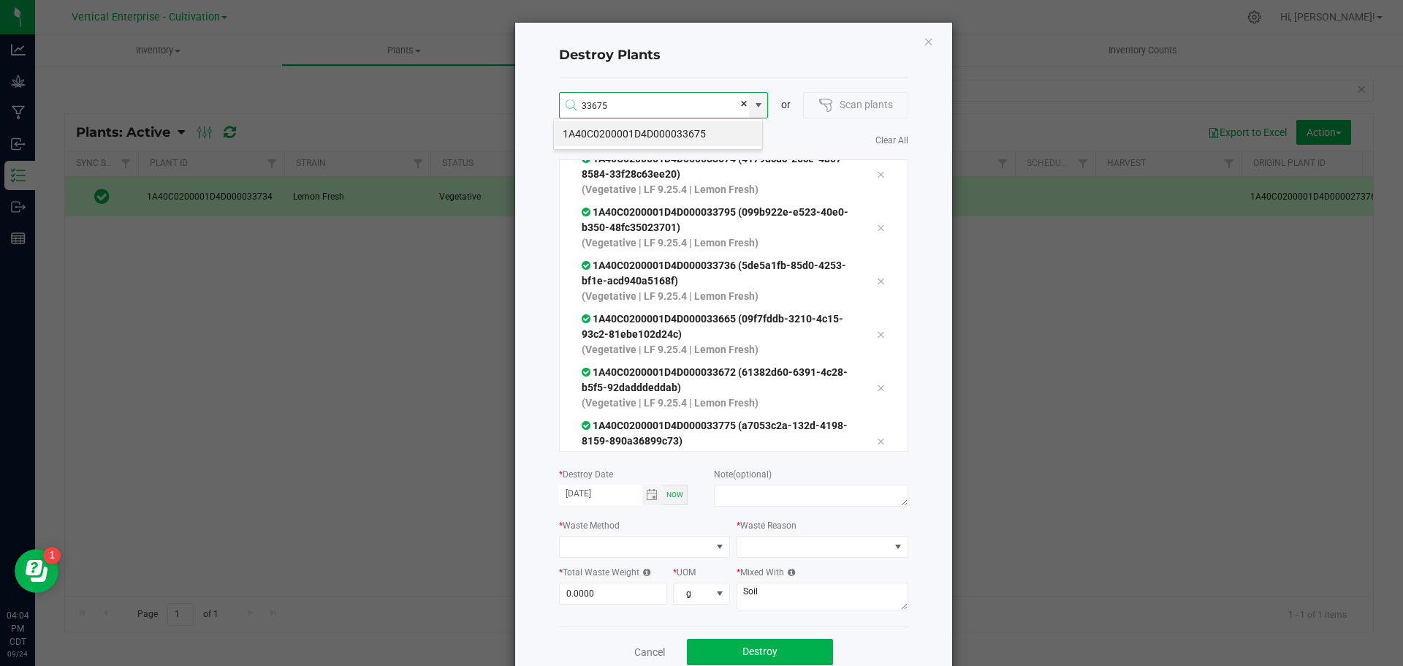
type input "1A40C0200001D4D000033675"
click at [692, 175] on li "1A40C0200001D4D000033664" at bounding box center [658, 180] width 208 height 25
type input "1A40C0200001D4D000033664"
type input "3378"
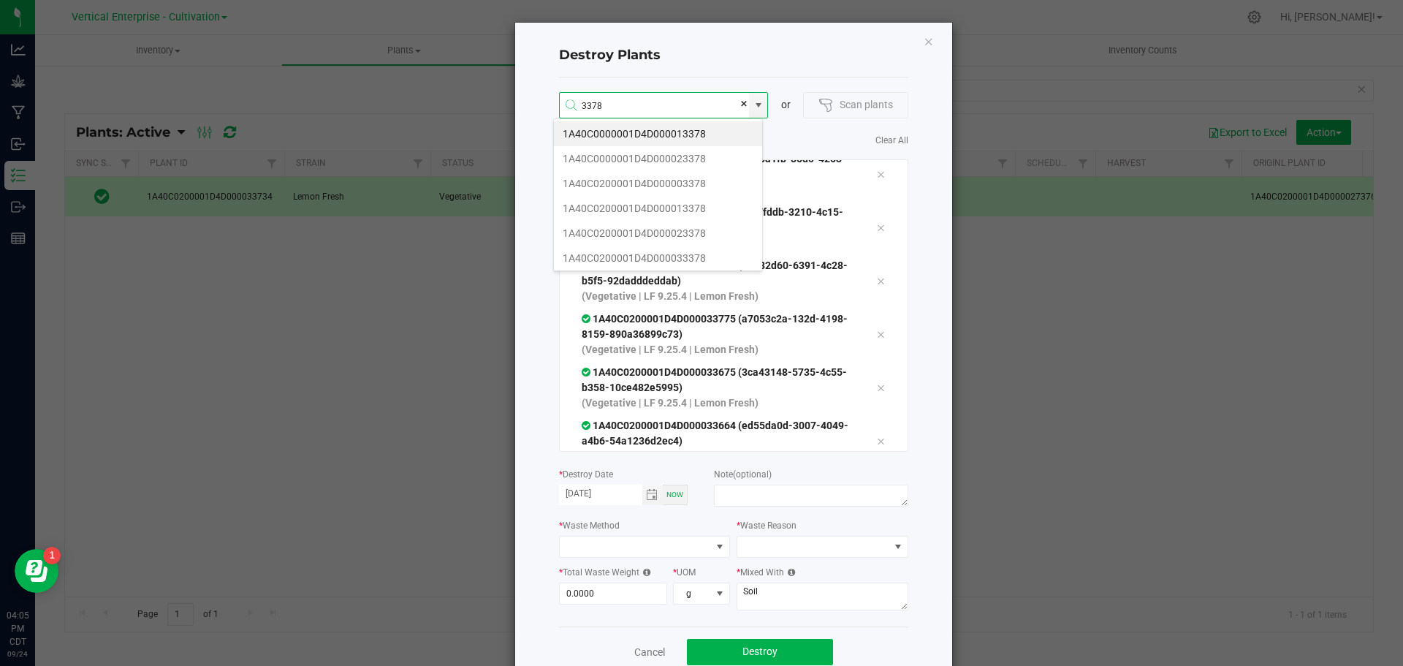
drag, startPoint x: 633, startPoint y: 106, endPoint x: 506, endPoint y: 104, distance: 127.1
click at [506, 104] on div "Destroy Plants 3378 or Scan plants Total plants: 10 Clear All 1A40C0200001D4D00…" at bounding box center [707, 349] width 491 height 655
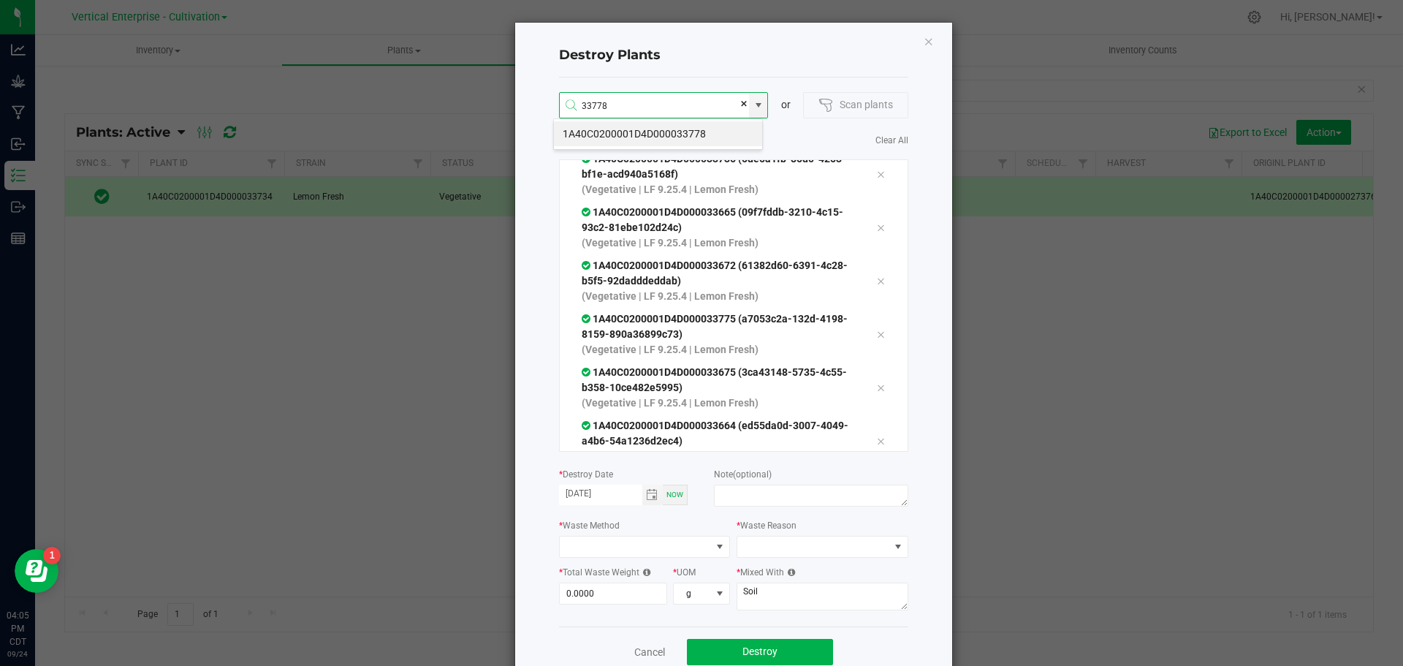
click at [610, 135] on li "1A40C0200001D4D000033778" at bounding box center [658, 133] width 208 height 25
type input "1A40C0200001D4D000033778"
click at [648, 134] on li "1A40C0200001D4D000033678" at bounding box center [658, 133] width 208 height 25
type input "1A40C0200001D4D000033678"
click at [664, 133] on li "1A40C0200001D4D000033670" at bounding box center [658, 133] width 208 height 25
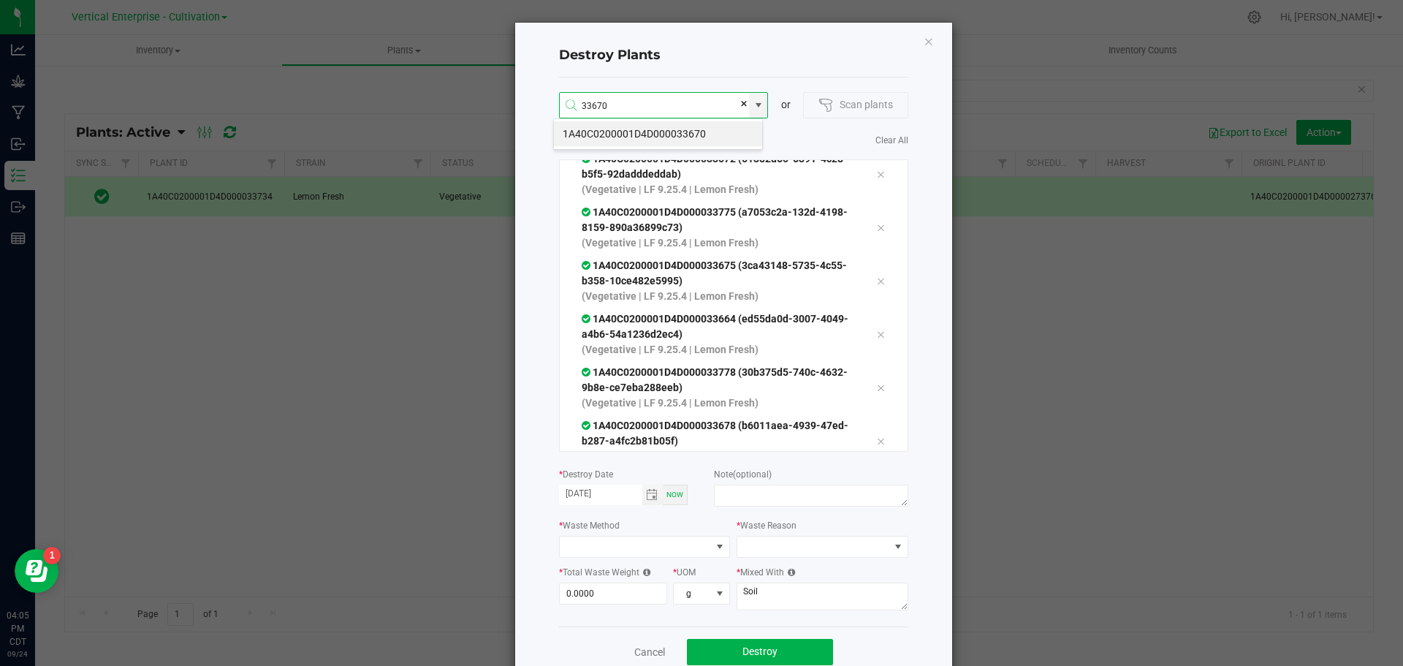
type input "1A40C0200001D4D000033670"
click at [695, 132] on li "1A40C0200001D4D000033687" at bounding box center [658, 133] width 208 height 25
type input "1A40C0200001D4D000033687"
click at [678, 135] on li "1A40C0200001D4D000033794" at bounding box center [658, 133] width 208 height 25
type input "1A40C0200001D4D000033794"
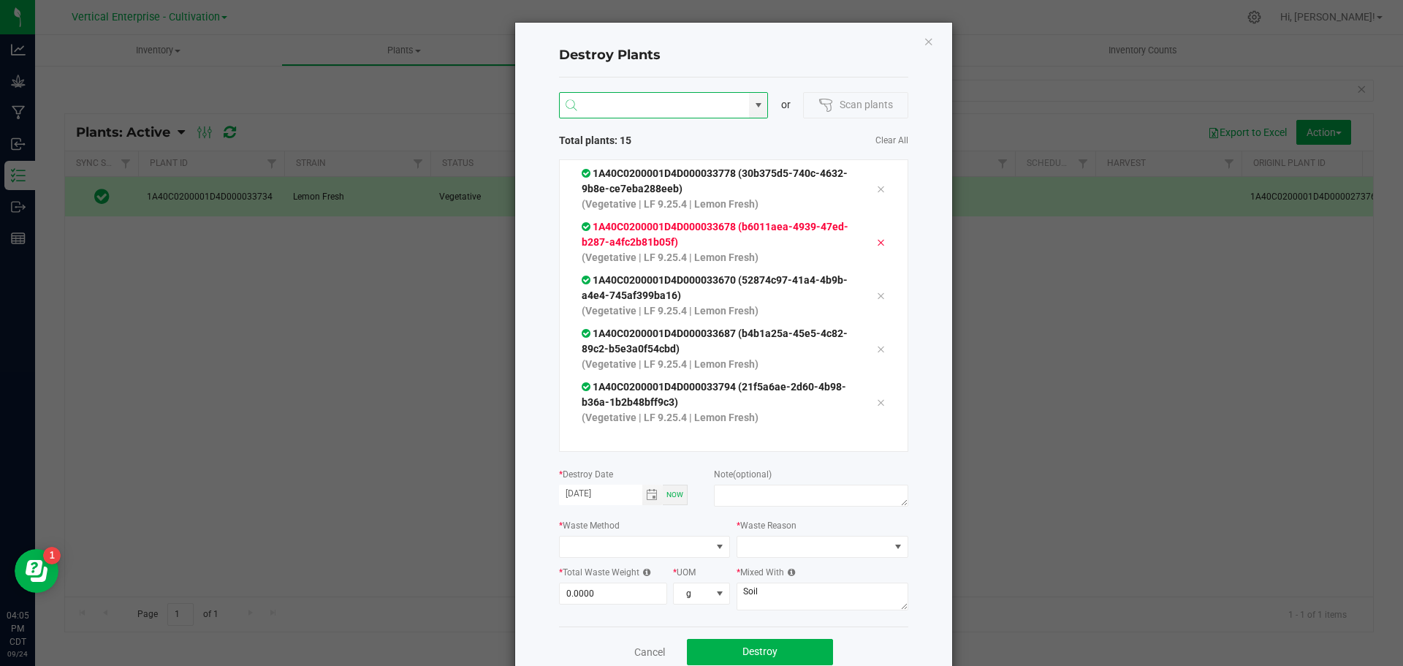
scroll to position [530, 0]
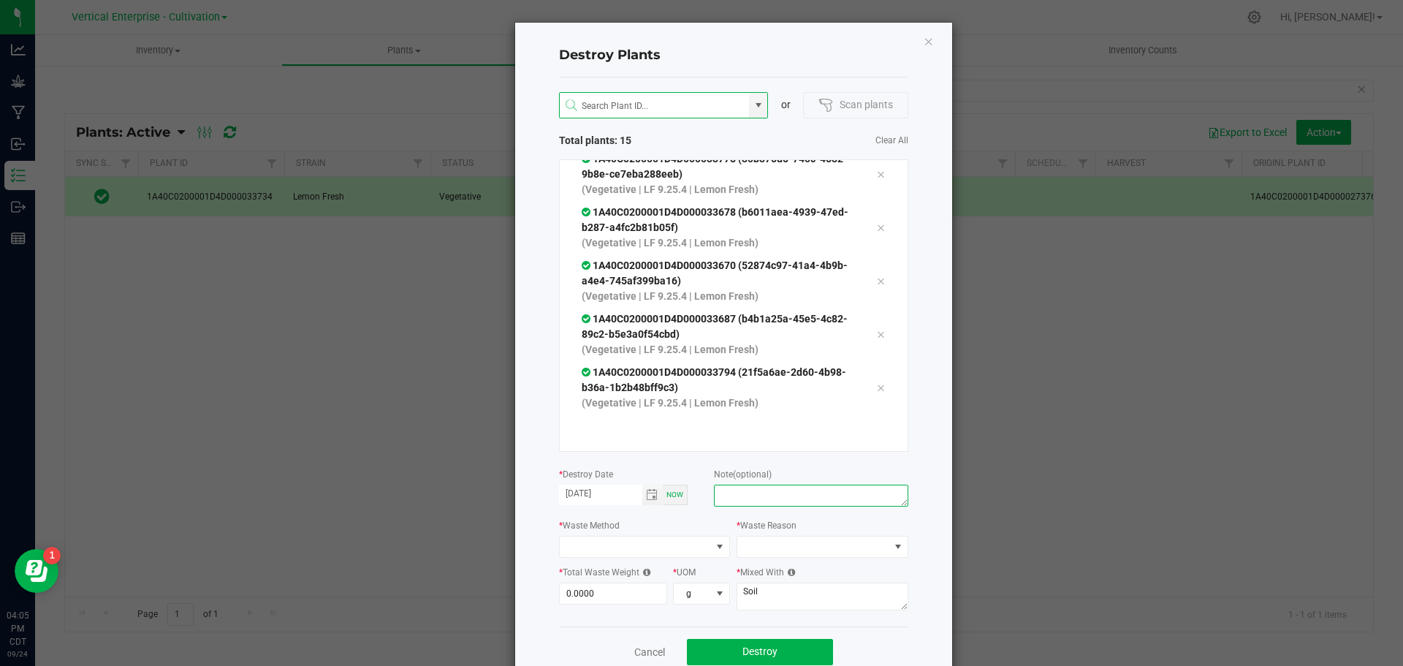
click at [766, 497] on textarea at bounding box center [811, 495] width 194 height 22
type textarea "plant died"
click at [651, 544] on span at bounding box center [636, 546] width 152 height 20
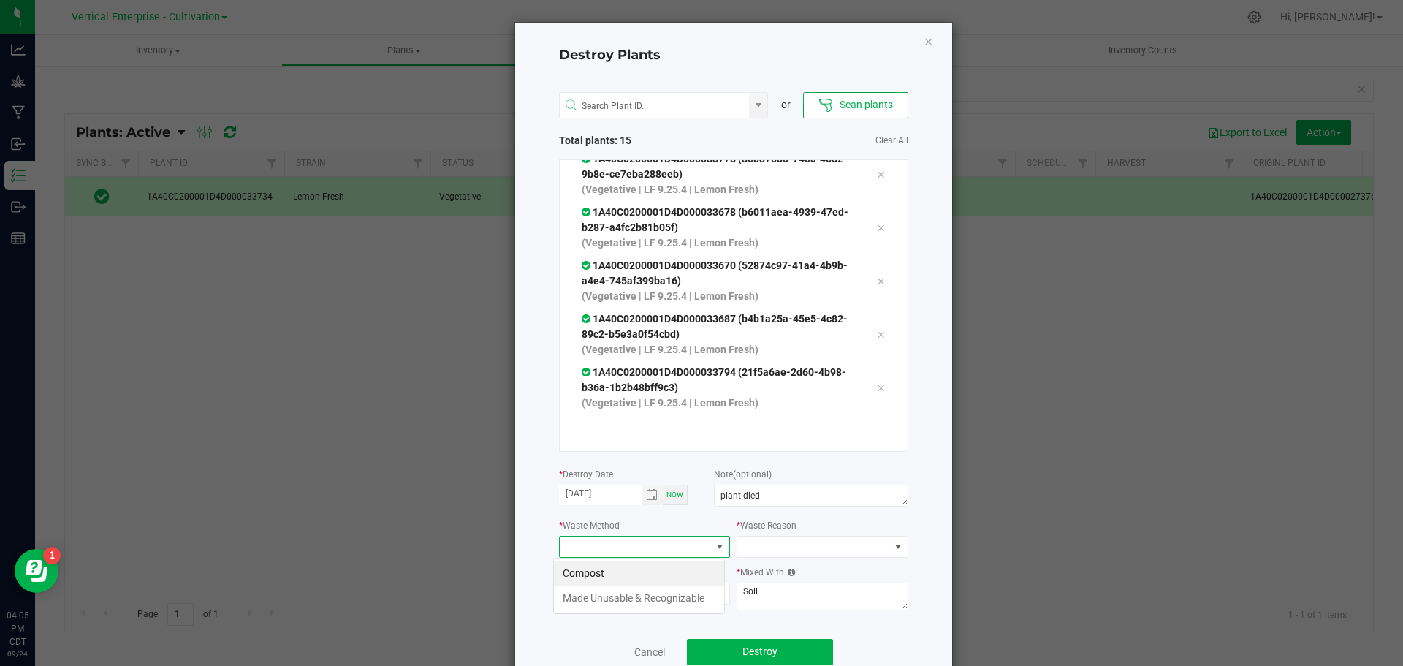
scroll to position [22, 171]
click at [628, 565] on li "Compost" at bounding box center [639, 572] width 170 height 25
click at [756, 555] on span at bounding box center [813, 546] width 152 height 20
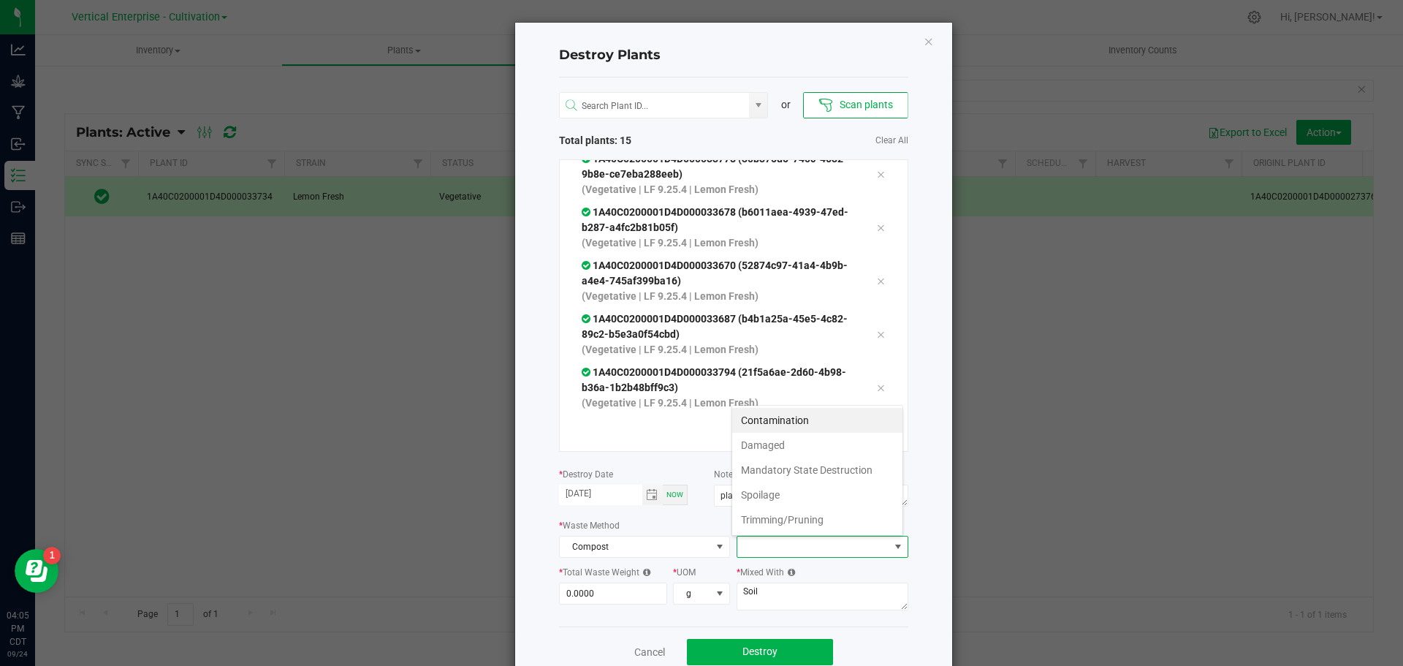
click at [774, 437] on li "Damaged" at bounding box center [817, 445] width 170 height 25
click at [607, 587] on input "0" at bounding box center [613, 593] width 107 height 20
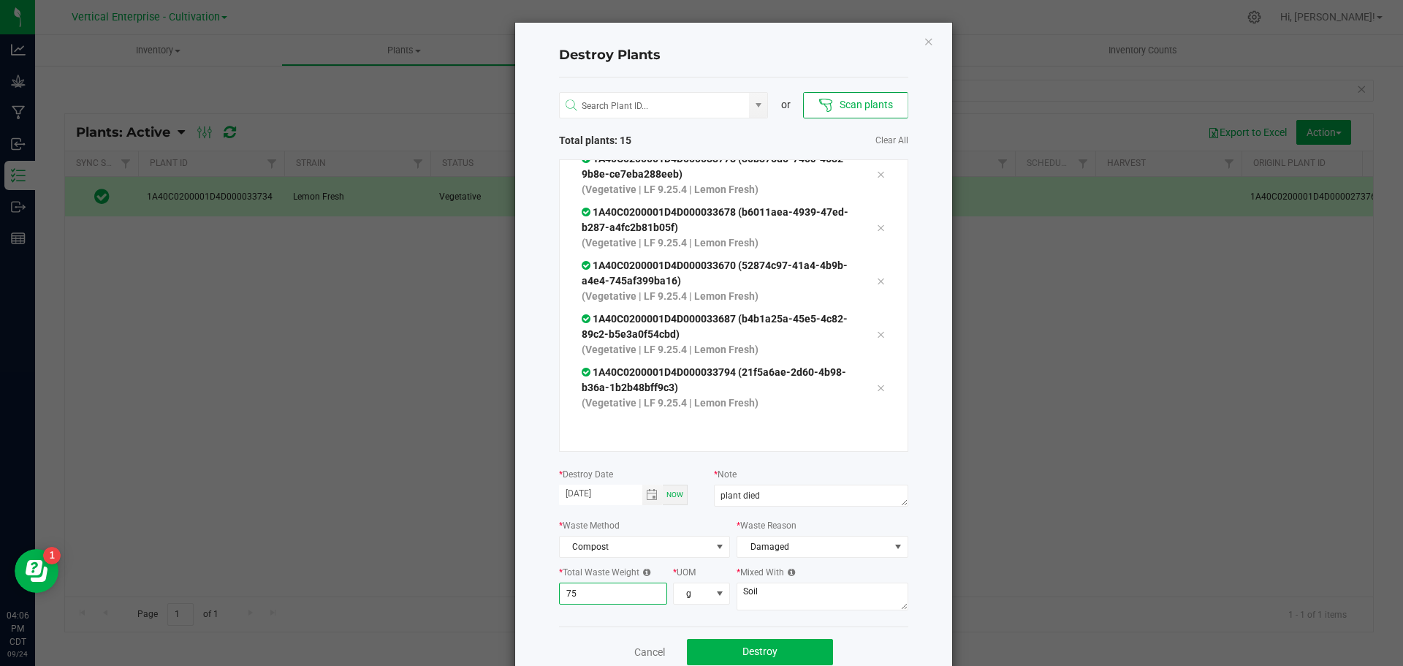
scroll to position [34, 0]
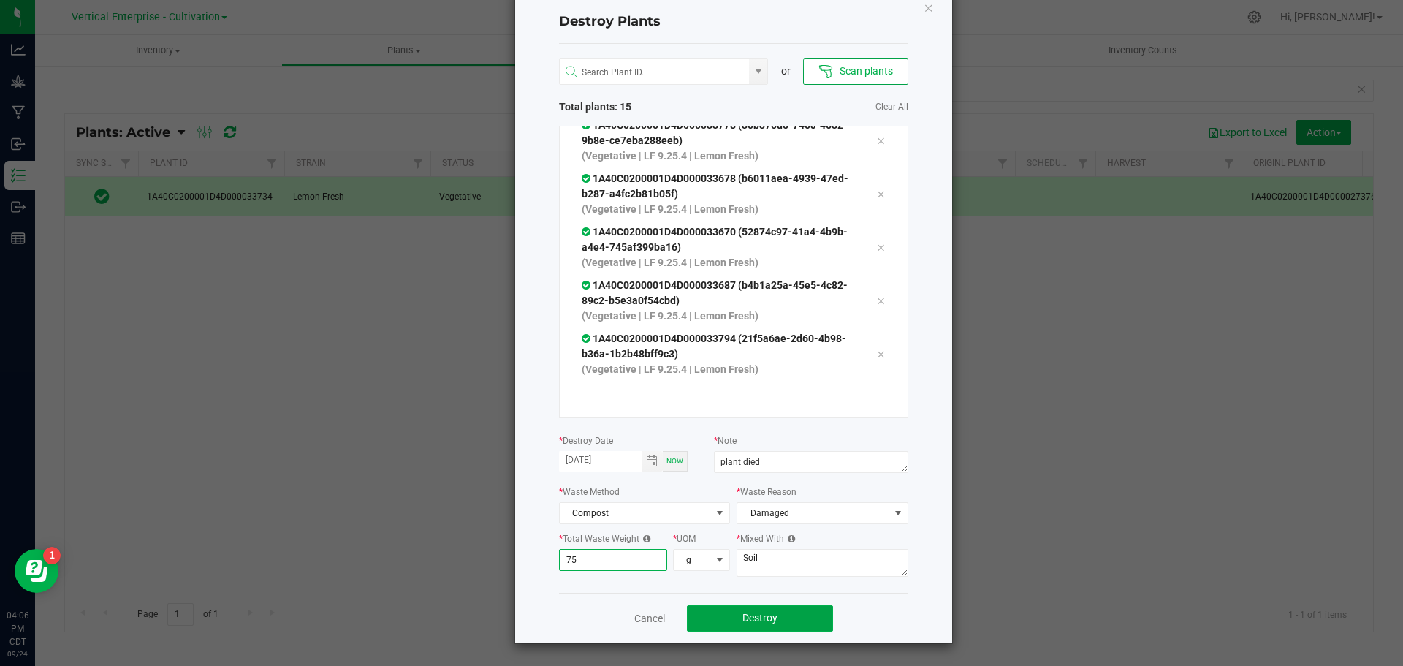
type input "75.0000"
click at [771, 614] on span "Destroy" at bounding box center [759, 618] width 35 height 12
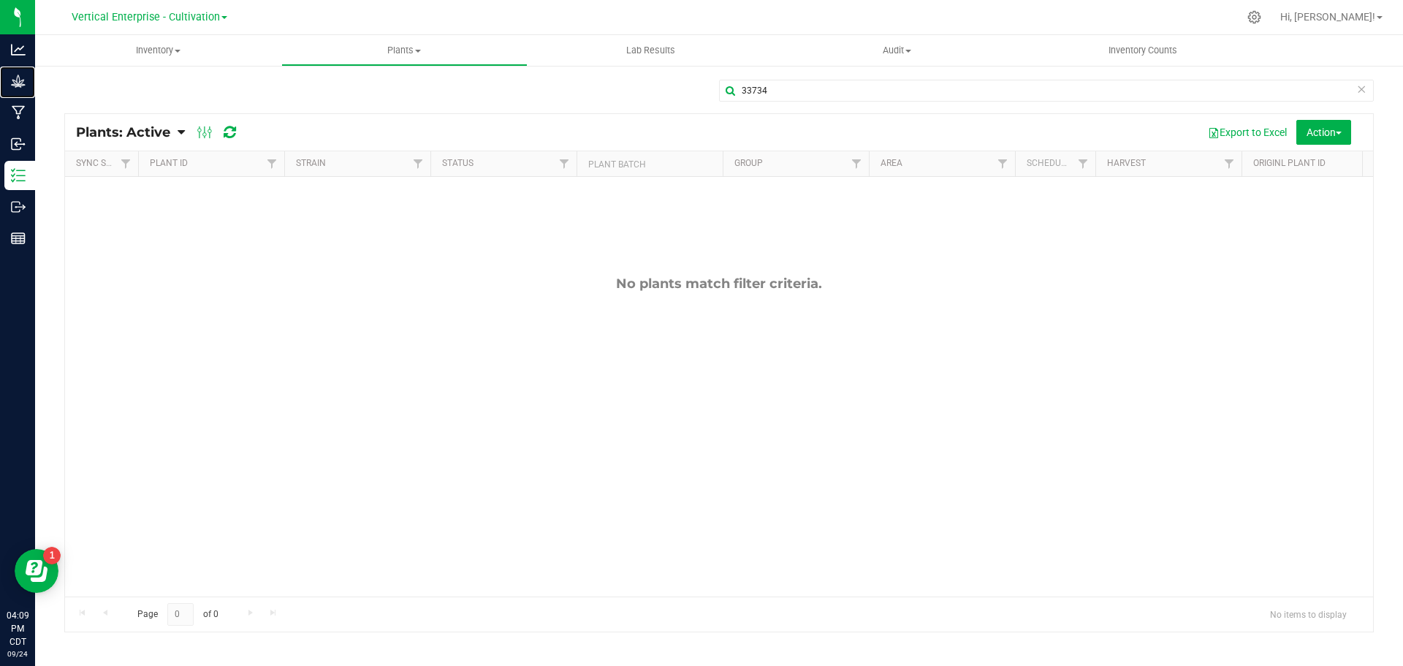
click at [0, 0] on p "Grow" at bounding box center [0, 0] width 0 height 0
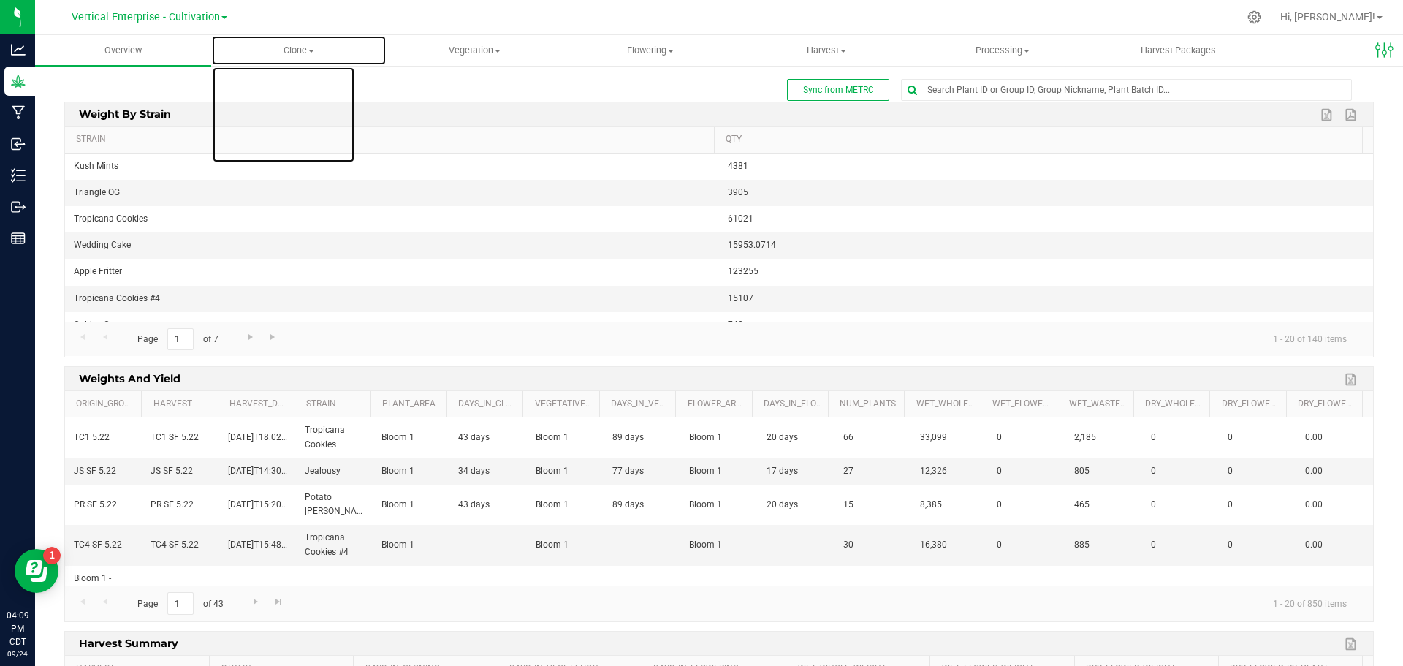
click at [294, 50] on span "Clone" at bounding box center [299, 50] width 175 height 13
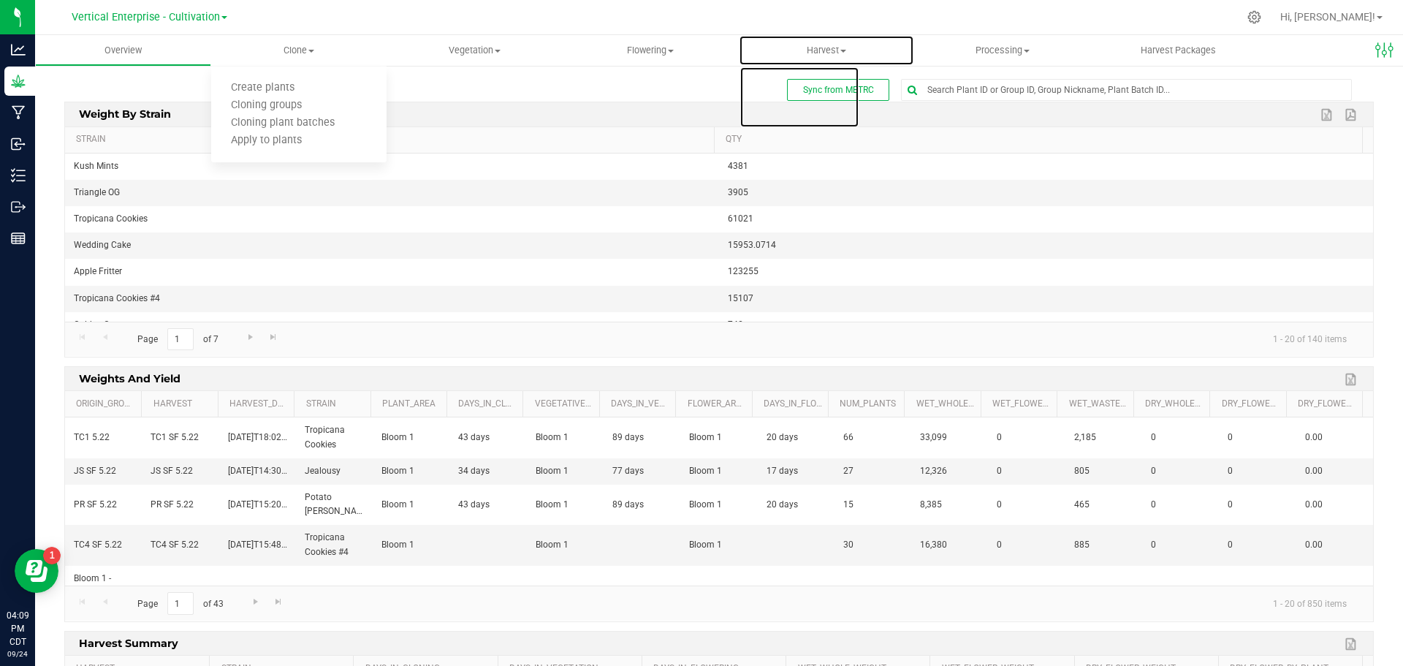
click at [834, 48] on span "Harvest" at bounding box center [826, 50] width 175 height 13
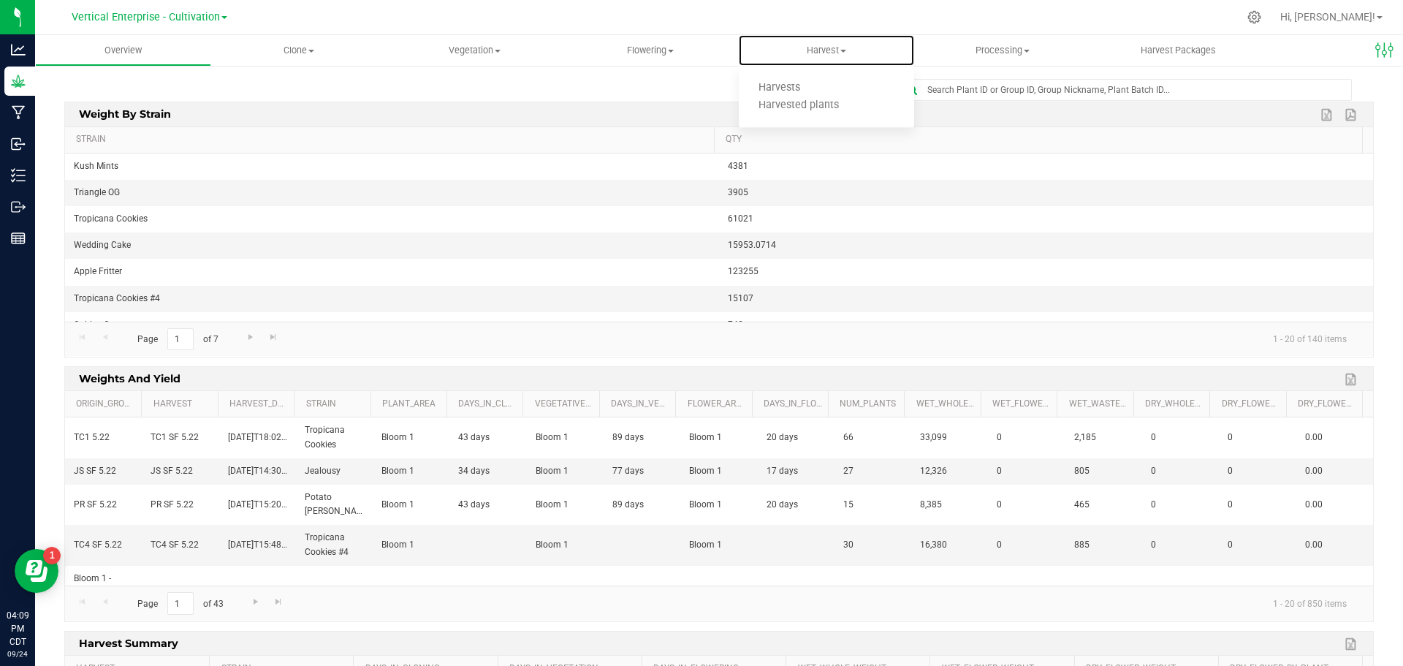
click at [794, 92] on span "Harvests" at bounding box center [779, 88] width 81 height 12
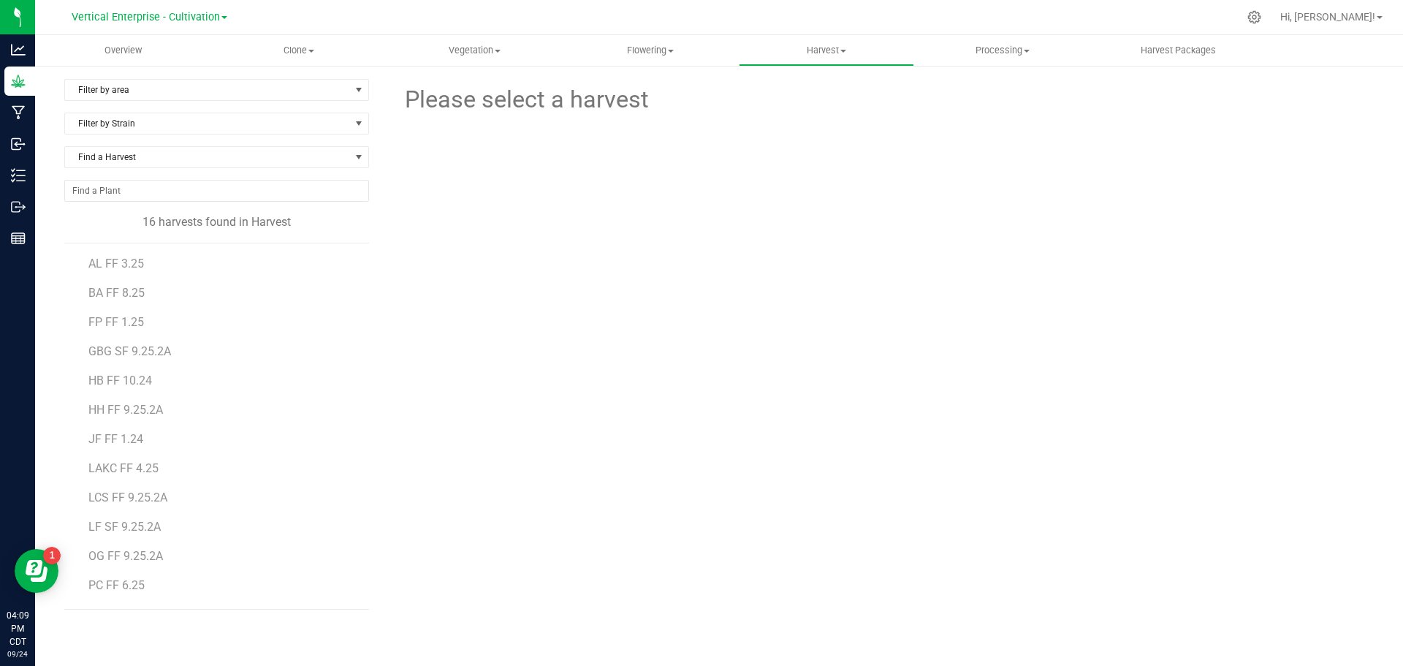
click at [129, 349] on span "GBG SF 9.25.2A" at bounding box center [129, 351] width 83 height 14
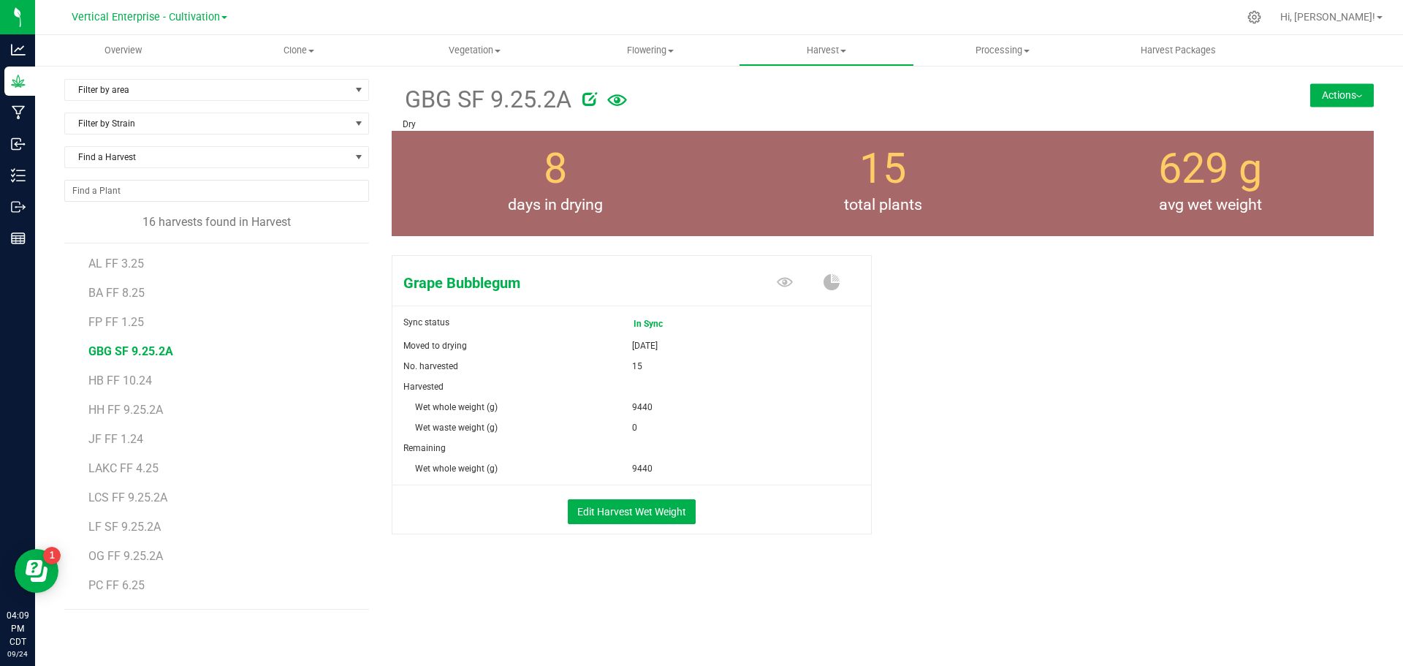
click at [1352, 88] on button "Actions" at bounding box center [1342, 94] width 64 height 23
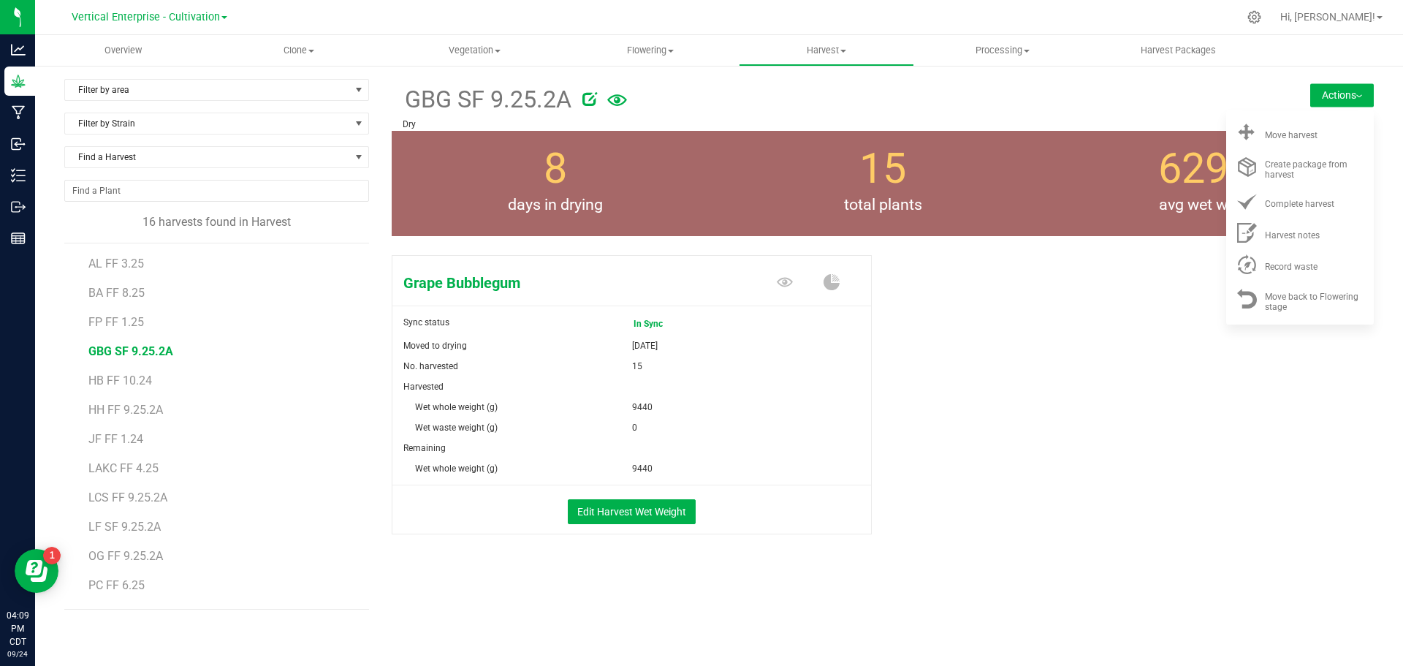
click at [1328, 135] on div "Move harvest" at bounding box center [1314, 132] width 99 height 15
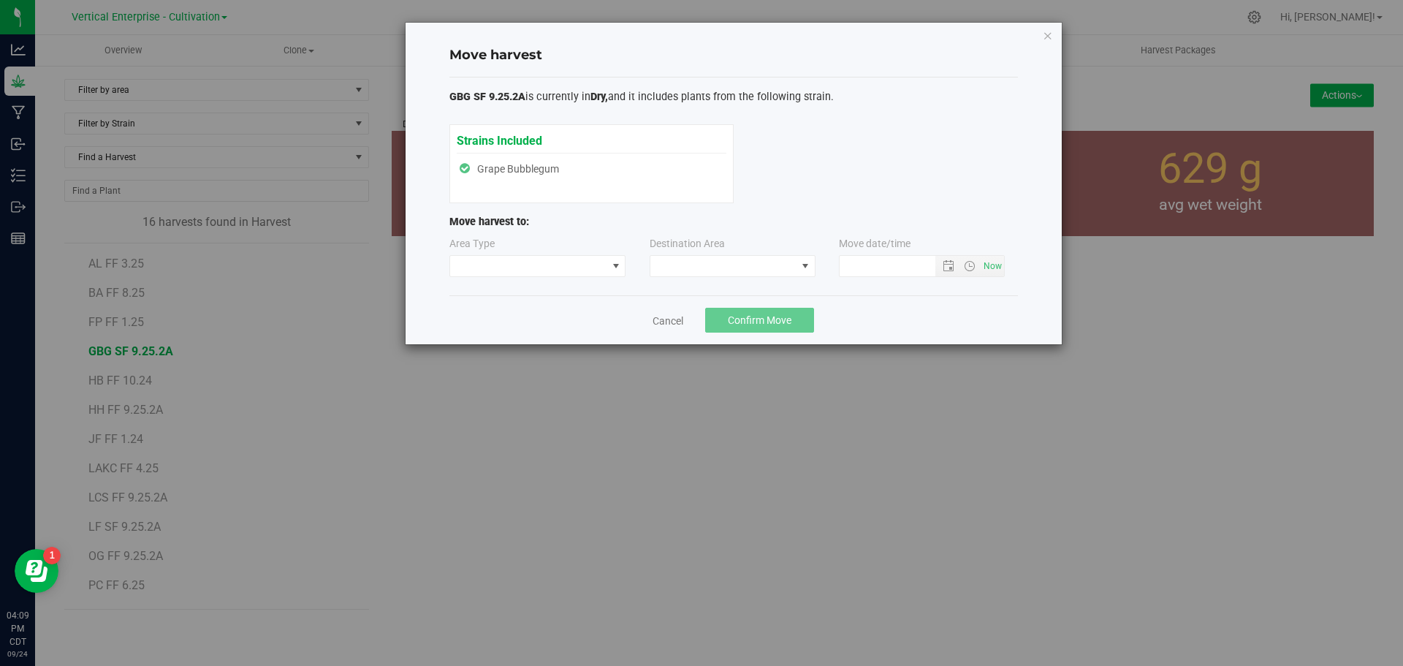
type input "9/24/2025 4:09 PM"
click at [489, 259] on span at bounding box center [528, 266] width 157 height 20
click at [474, 316] on li "Processing" at bounding box center [537, 317] width 175 height 25
click at [702, 260] on span at bounding box center [723, 266] width 146 height 20
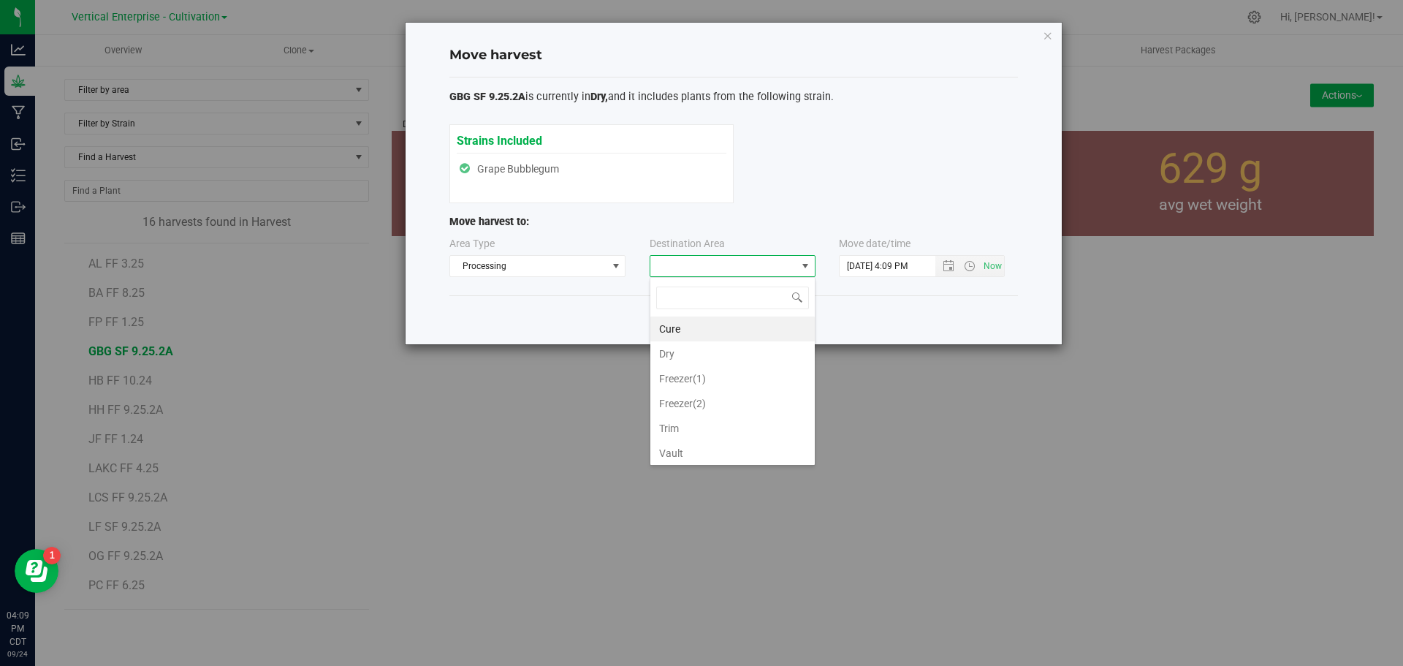
scroll to position [22, 166]
click at [693, 418] on li "Trim" at bounding box center [732, 428] width 164 height 25
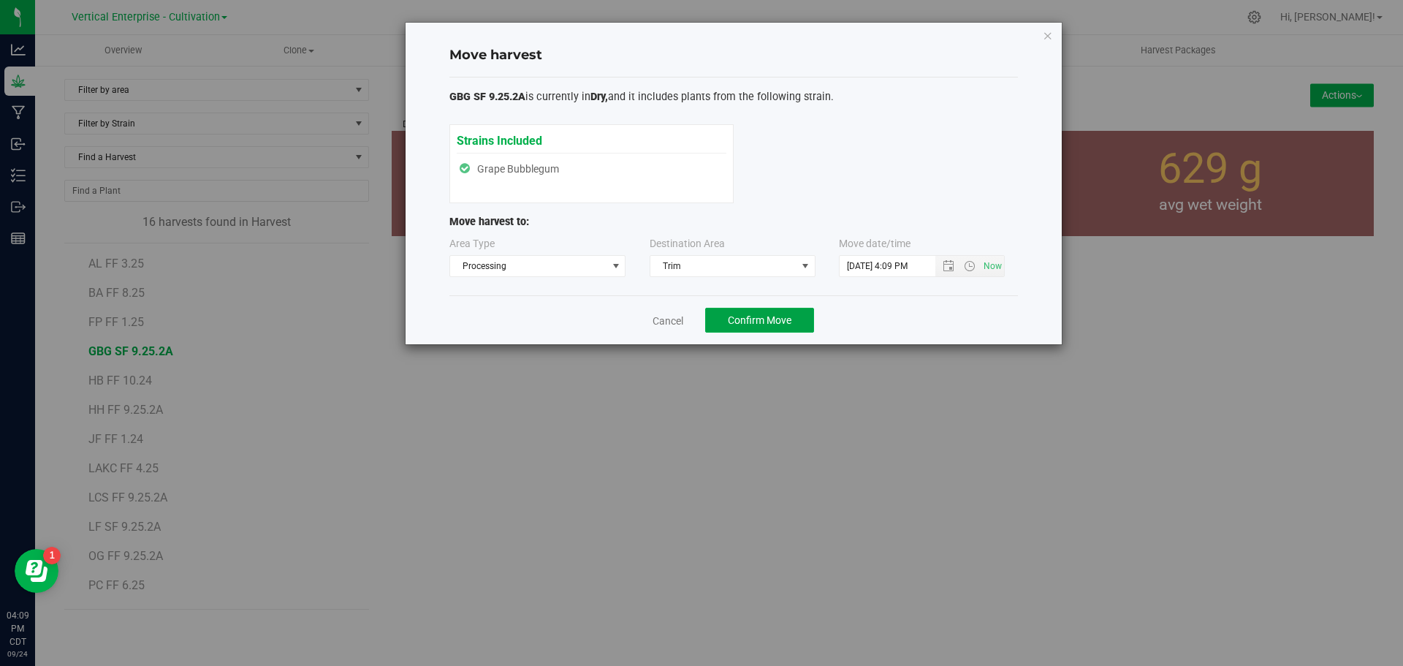
click at [786, 324] on span "Confirm Move" at bounding box center [760, 320] width 64 height 12
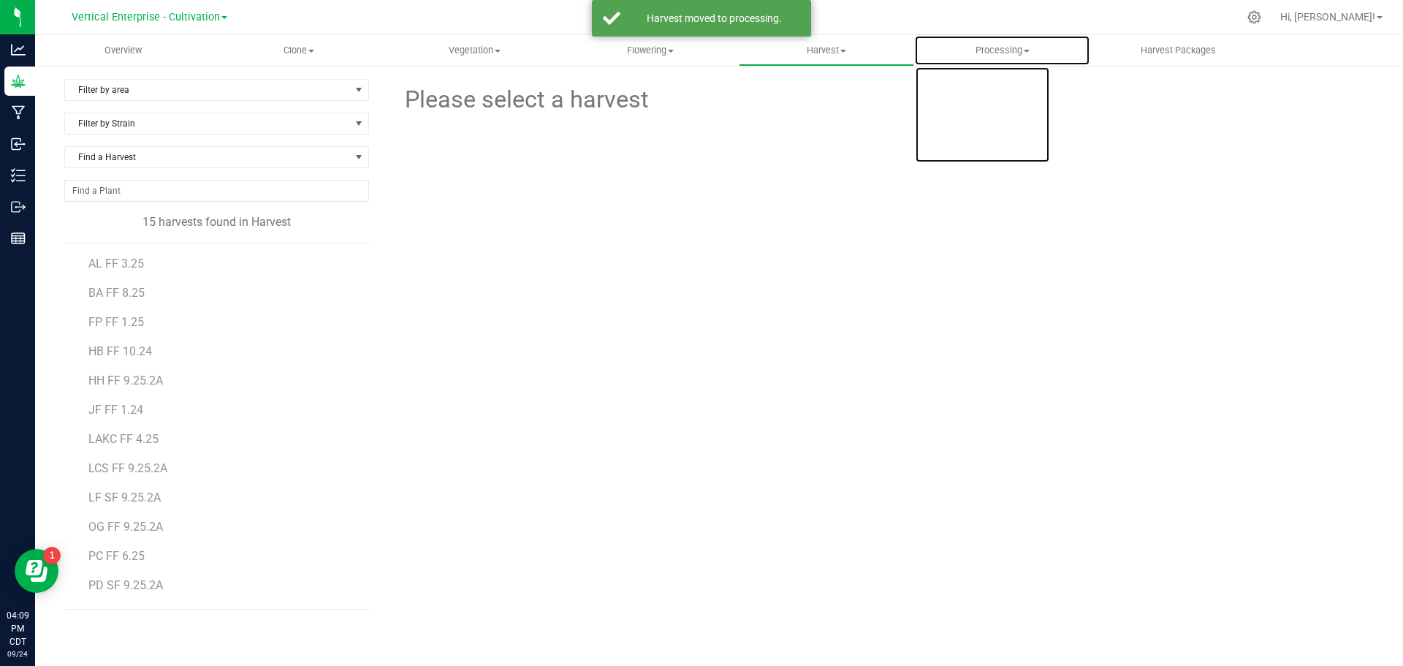
click at [991, 56] on span "Processing" at bounding box center [1002, 50] width 175 height 13
click at [1012, 102] on span "Processing harvests" at bounding box center [981, 105] width 135 height 12
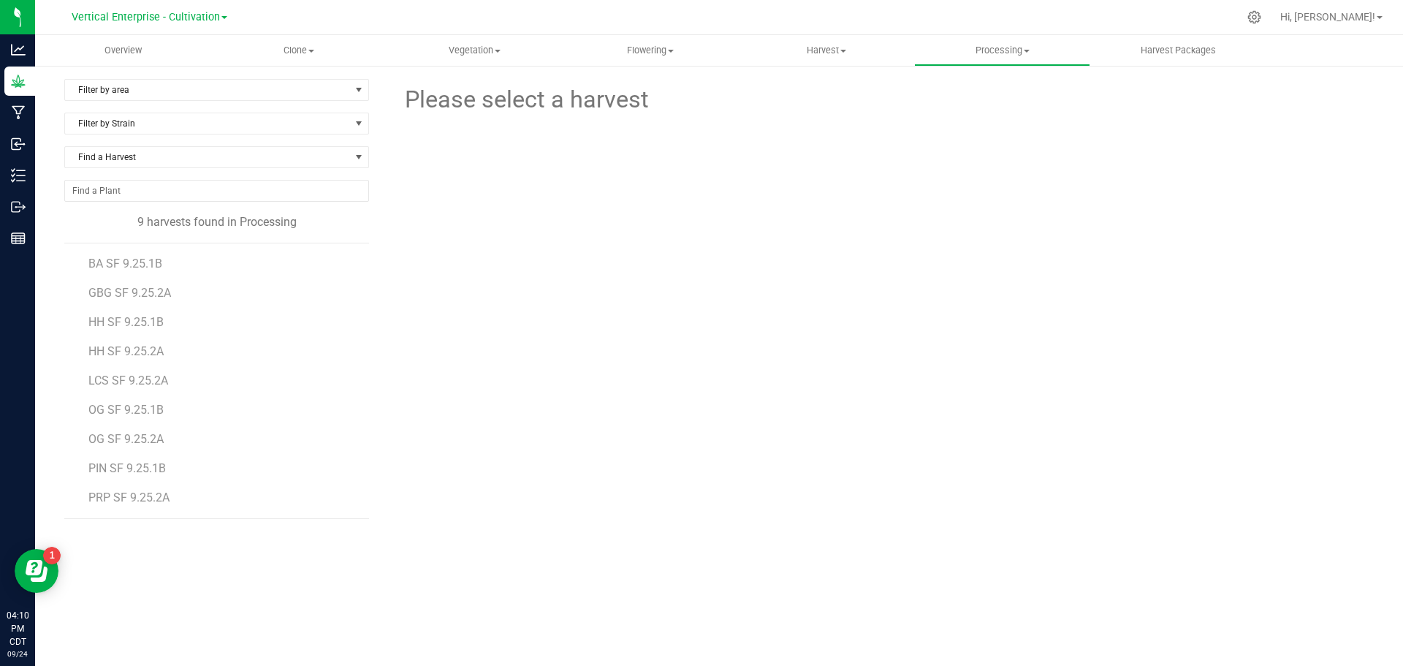
click at [126, 293] on span "GBG SF 9.25.2A" at bounding box center [129, 293] width 83 height 14
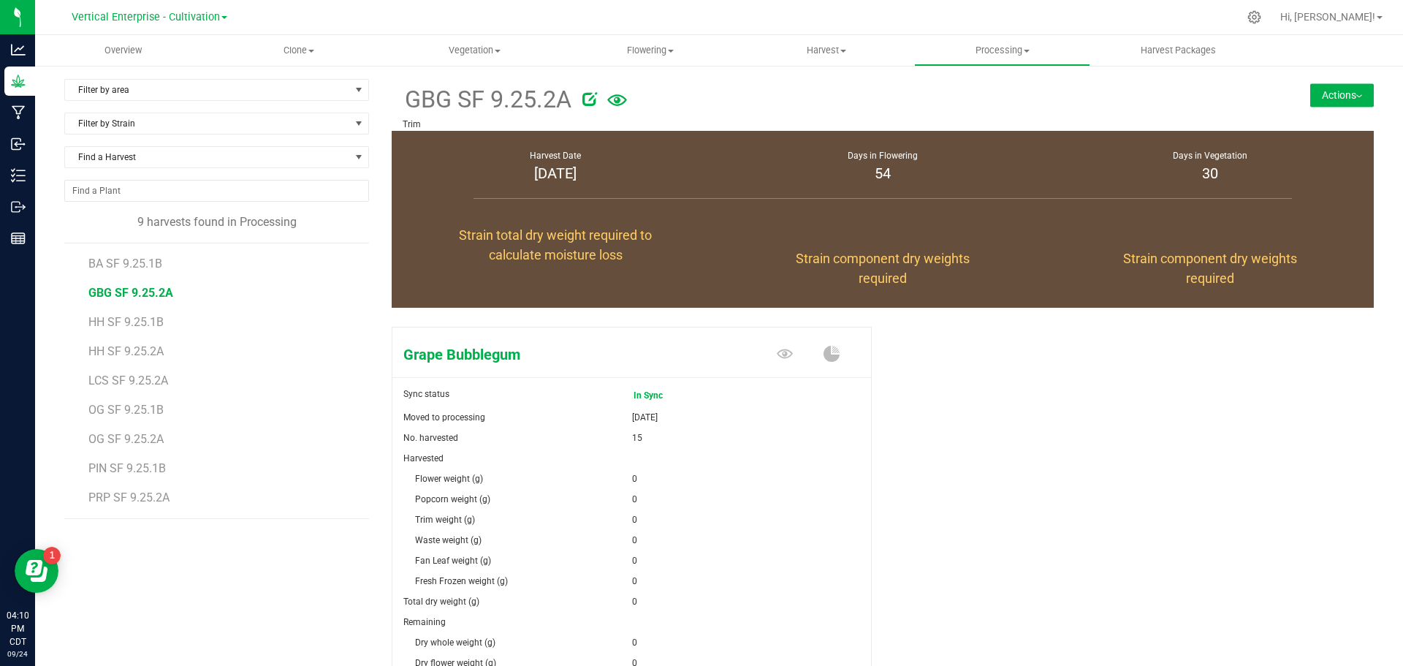
click at [1330, 96] on button "Actions" at bounding box center [1342, 94] width 64 height 23
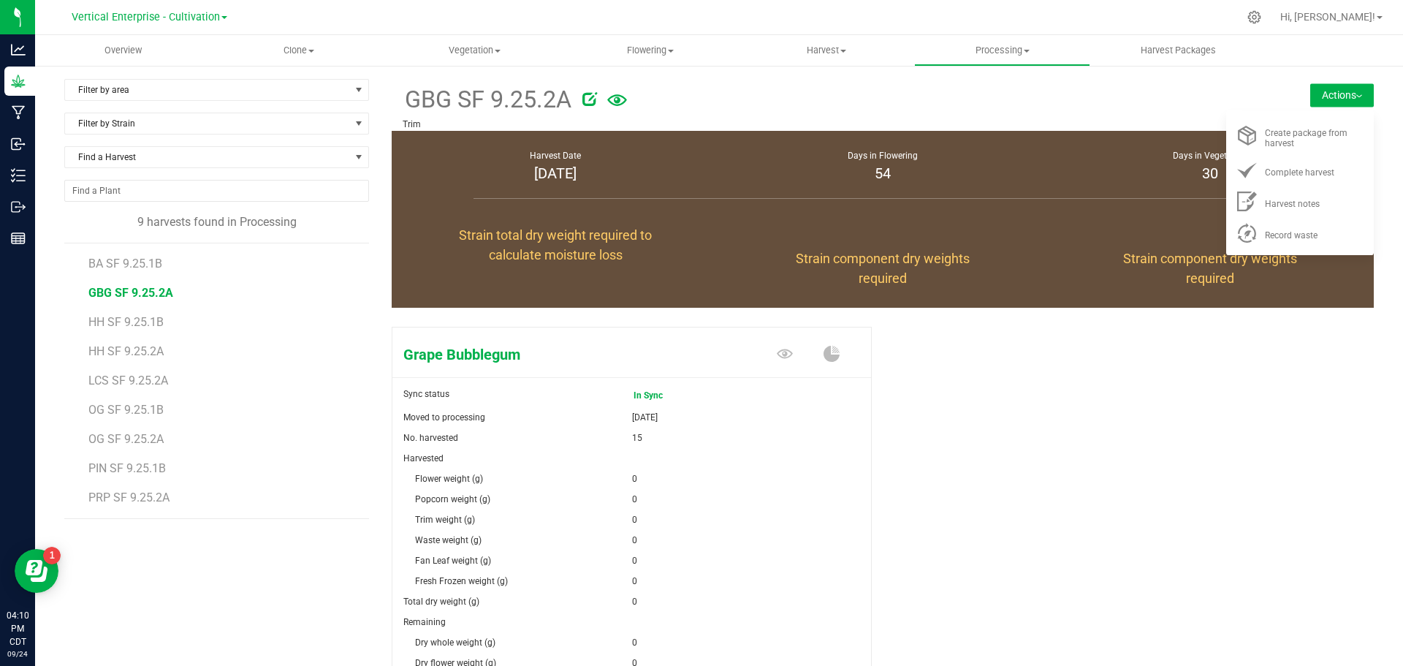
click at [1315, 236] on div "Record waste" at bounding box center [1314, 232] width 99 height 15
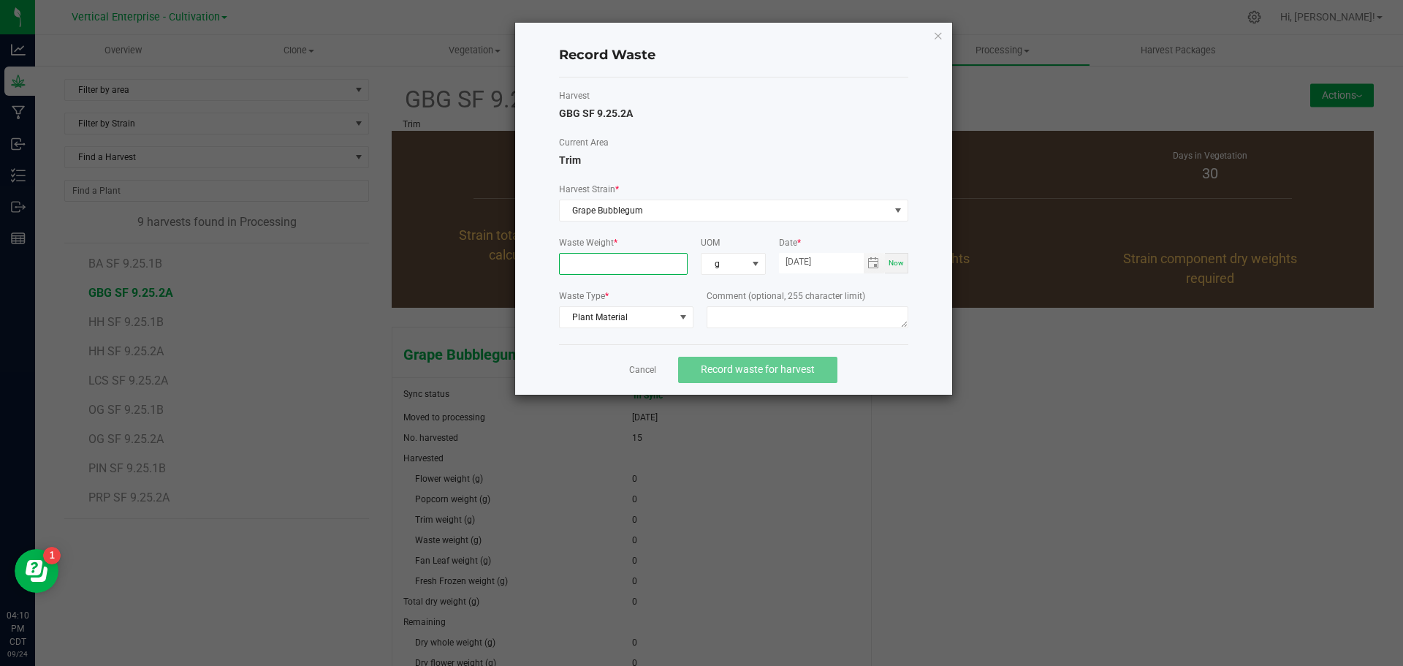
click at [601, 264] on input at bounding box center [624, 264] width 128 height 20
type input "685.0000 g"
click at [793, 319] on textarea at bounding box center [808, 317] width 202 height 22
type textarea "Bucking"
click at [805, 368] on span "Record waste for harvest" at bounding box center [758, 369] width 114 height 12
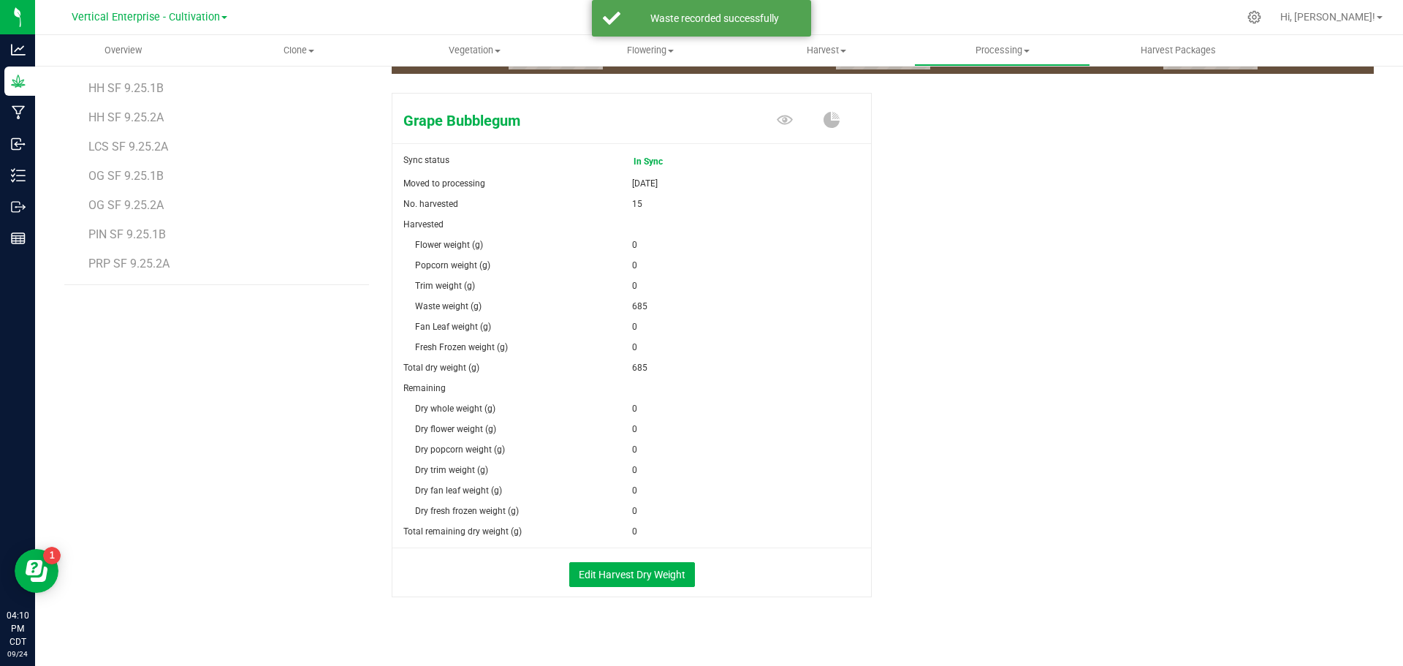
scroll to position [249, 0]
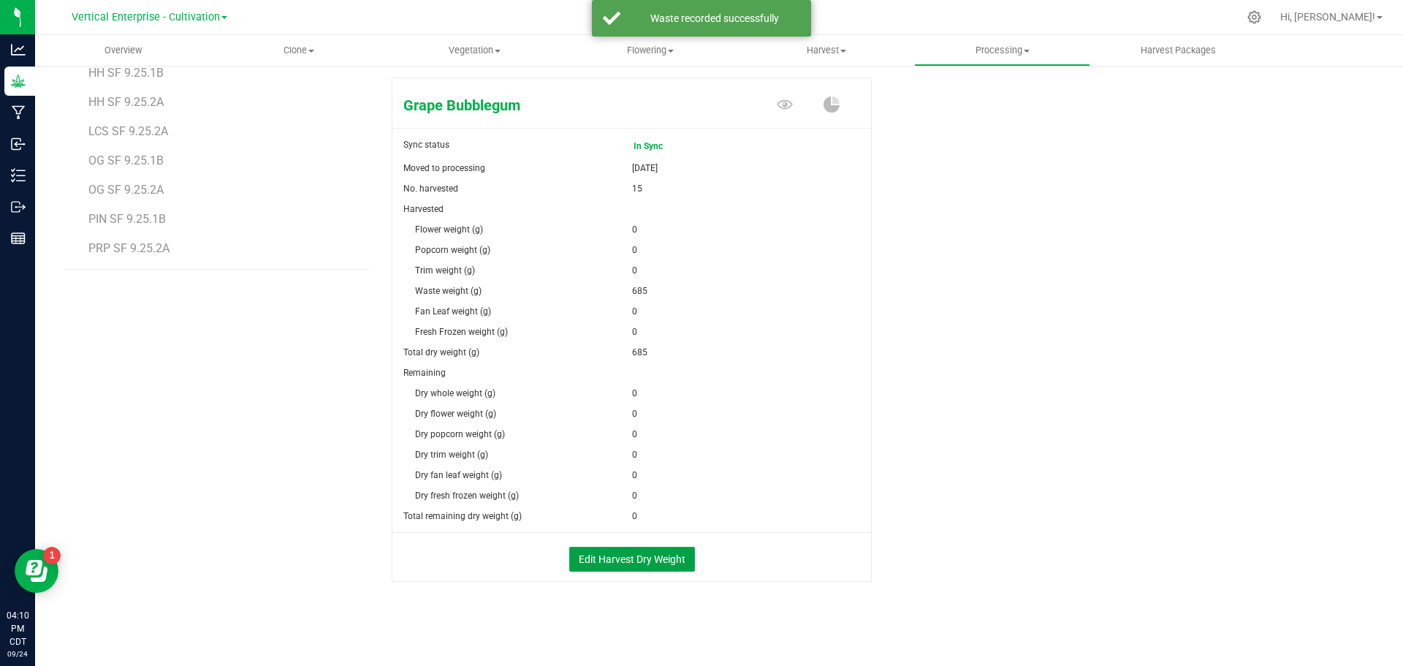
click at [635, 552] on button "Edit Harvest Dry Weight" at bounding box center [632, 559] width 126 height 25
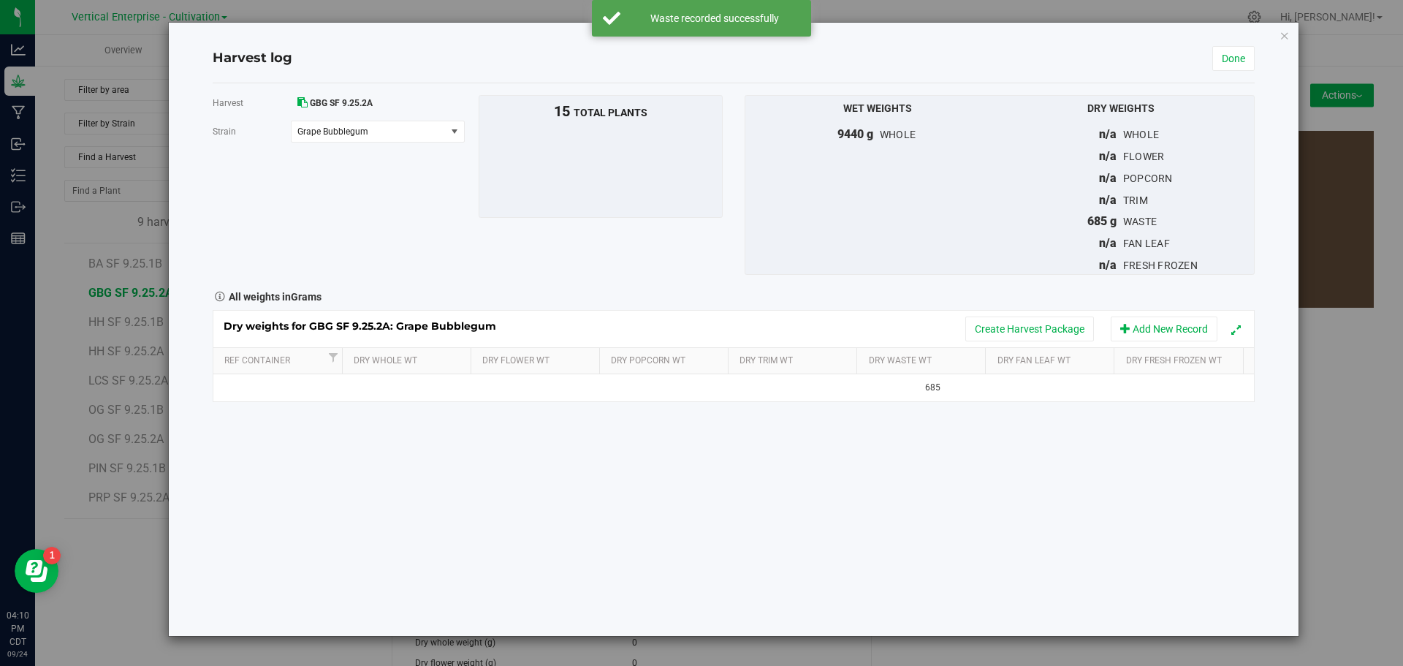
click at [376, 384] on td at bounding box center [408, 387] width 130 height 26
type input "1930"
click at [1240, 56] on link "Done" at bounding box center [1233, 58] width 42 height 25
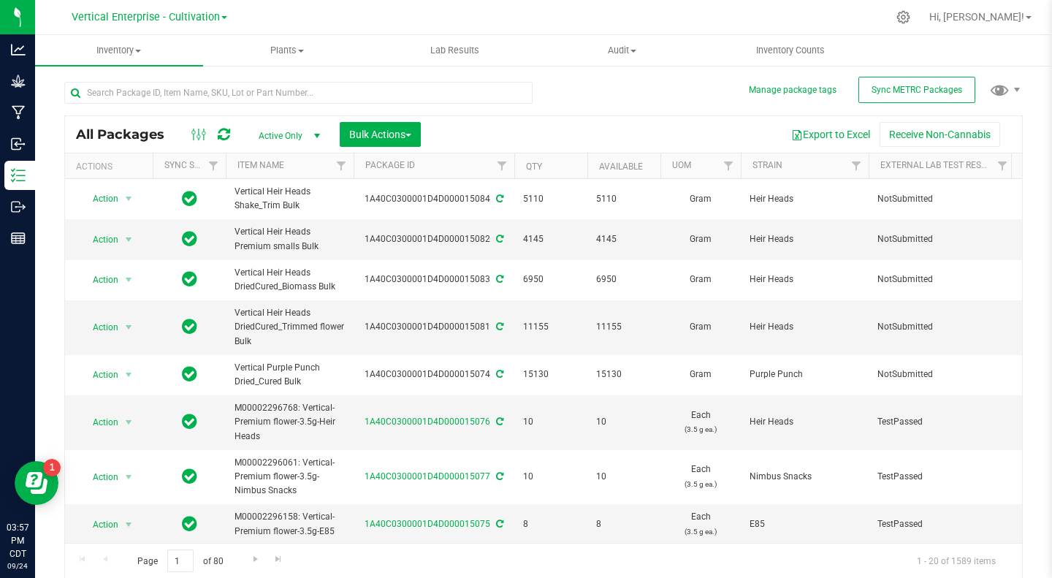
scroll to position [0, 227]
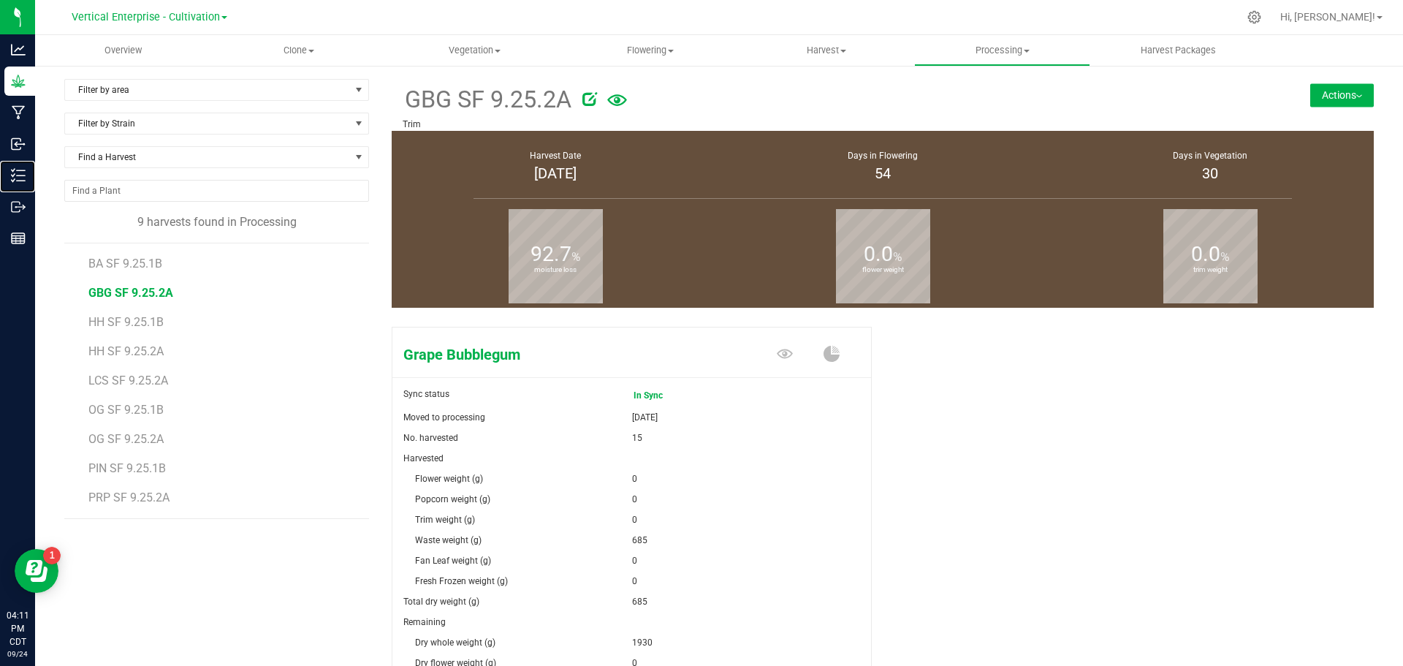
click at [0, 0] on p "Inventory" at bounding box center [0, 0] width 0 height 0
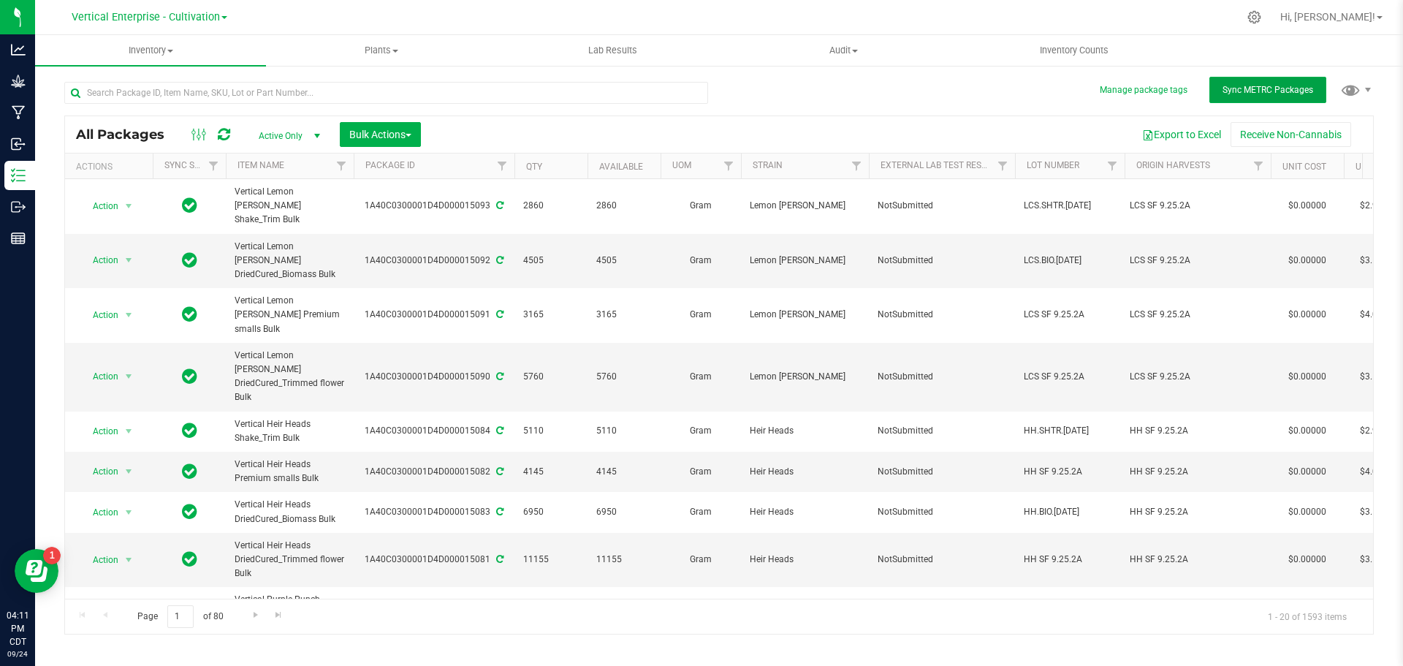
click at [1240, 86] on span "Sync METRC Packages" at bounding box center [1267, 90] width 91 height 10
click at [183, 91] on input "text" at bounding box center [386, 93] width 644 height 22
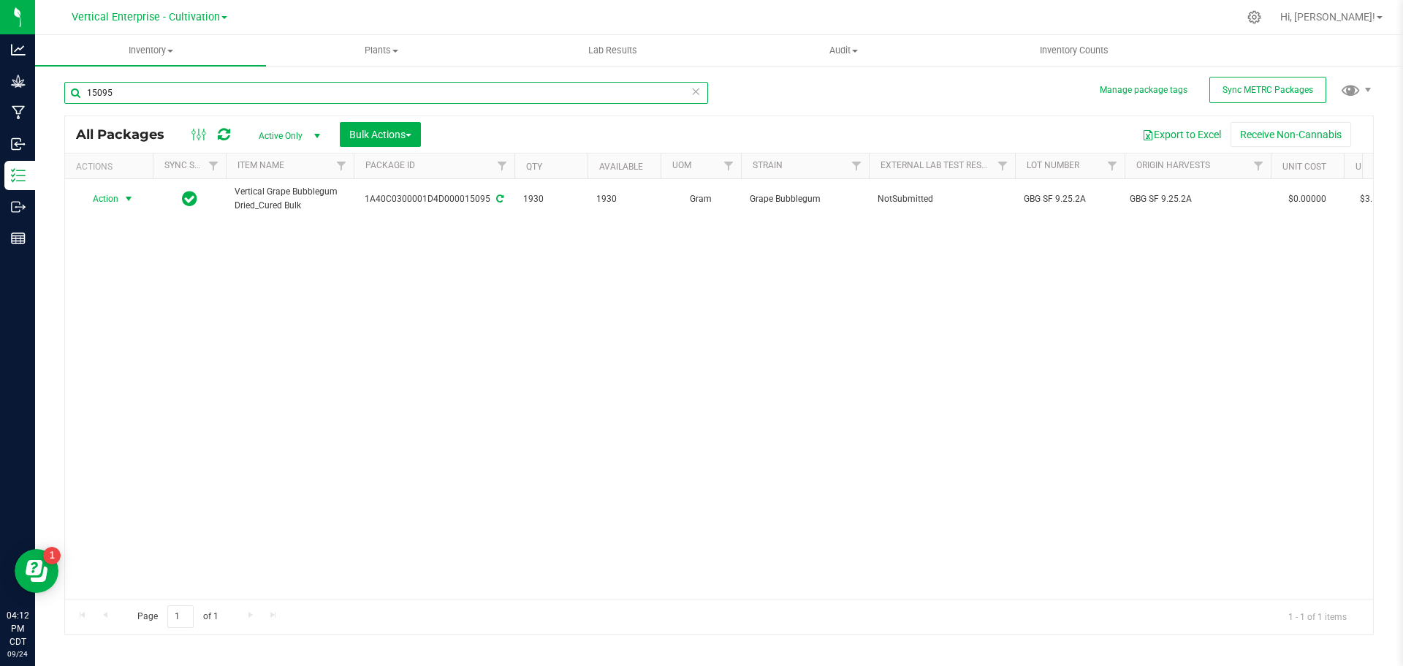
type input "15095"
click at [98, 199] on span "Action" at bounding box center [99, 199] width 39 height 20
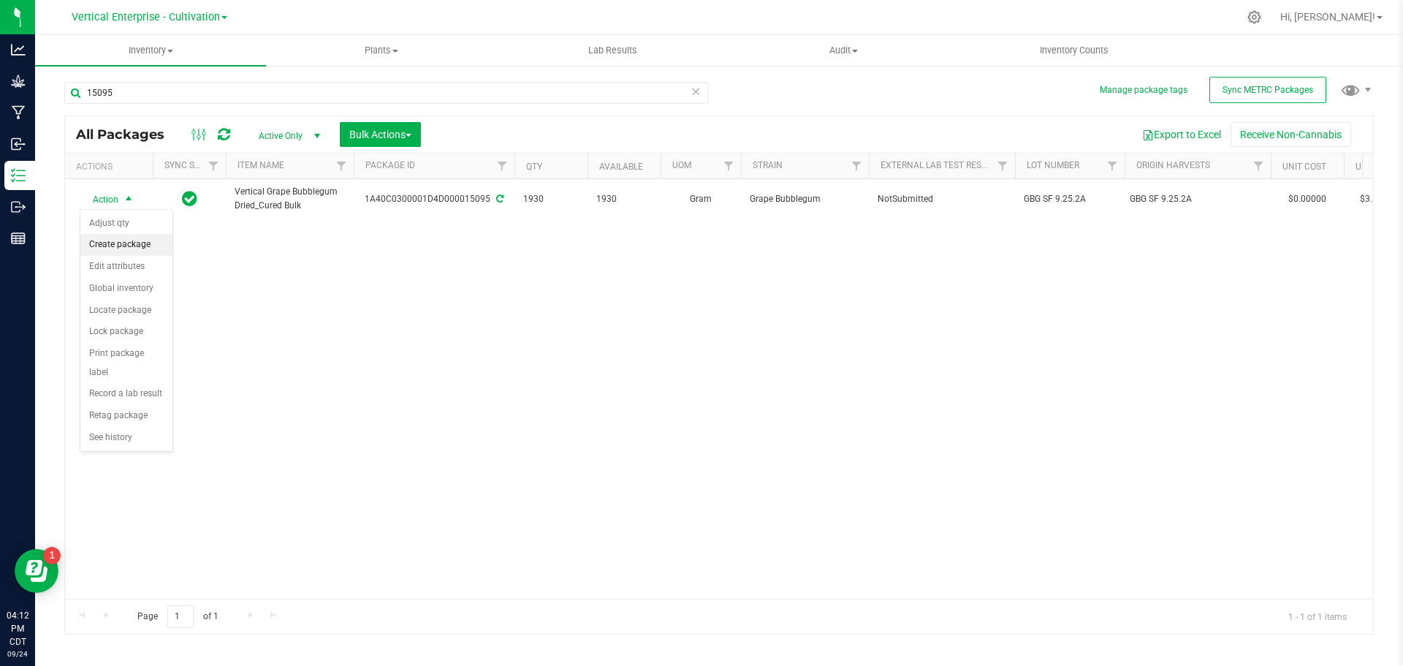
click at [100, 240] on li "Create package" at bounding box center [126, 245] width 92 height 22
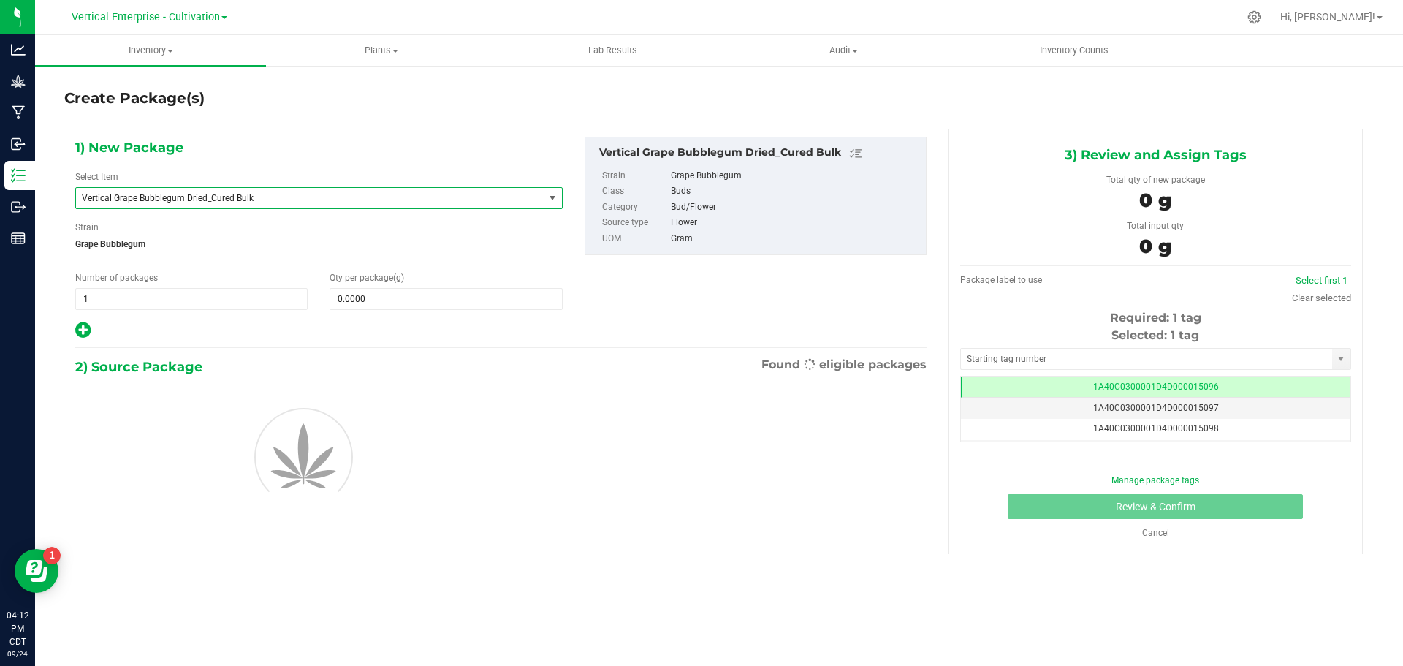
click at [296, 206] on span "Vertical Grape Bubblegum Dried_Cured Bulk" at bounding box center [310, 198] width 468 height 20
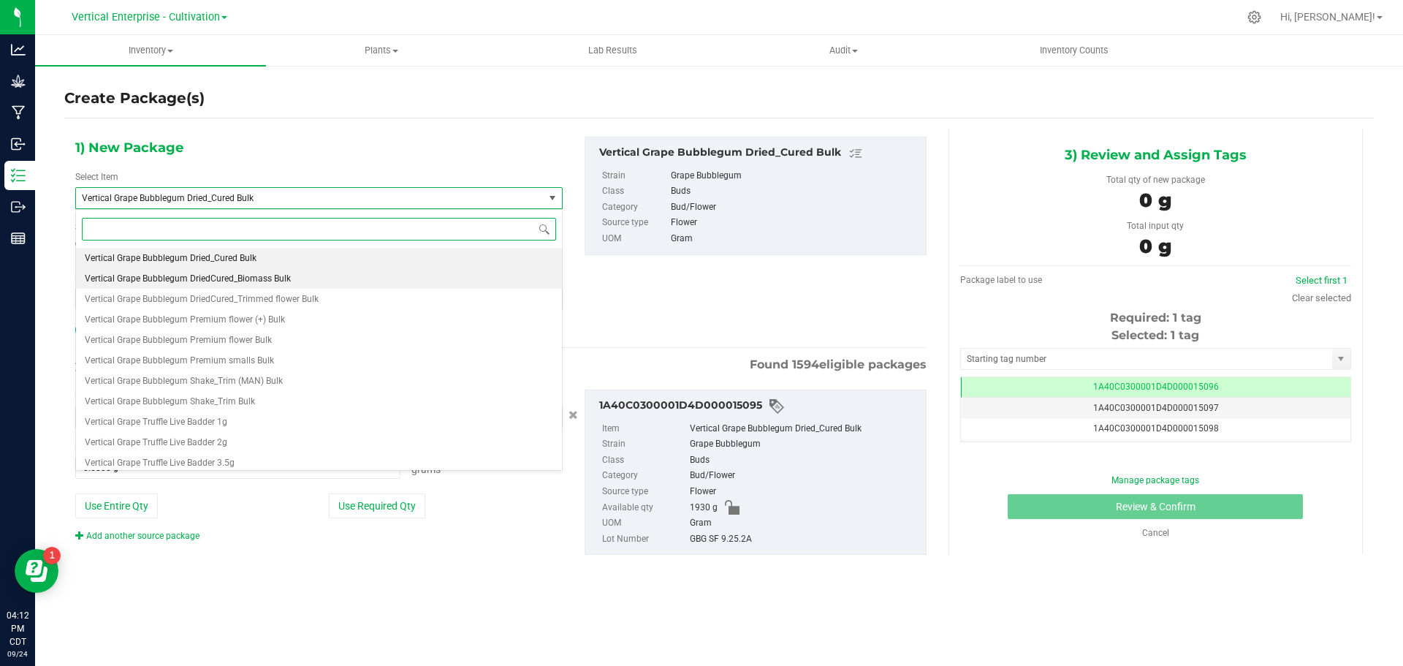
click at [302, 270] on li "Vertical Grape Bubblegum DriedCured_Biomass Bulk" at bounding box center [319, 278] width 486 height 20
type input "0.0000"
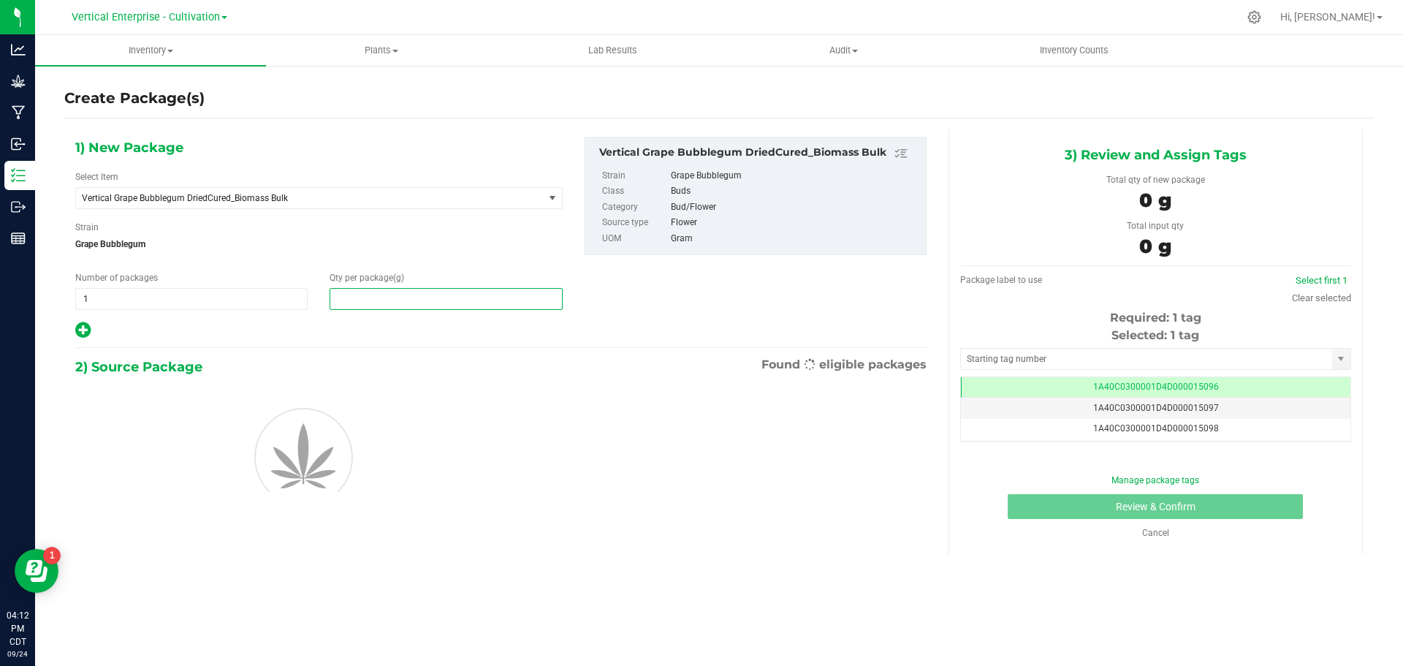
click at [411, 305] on span at bounding box center [446, 299] width 232 height 22
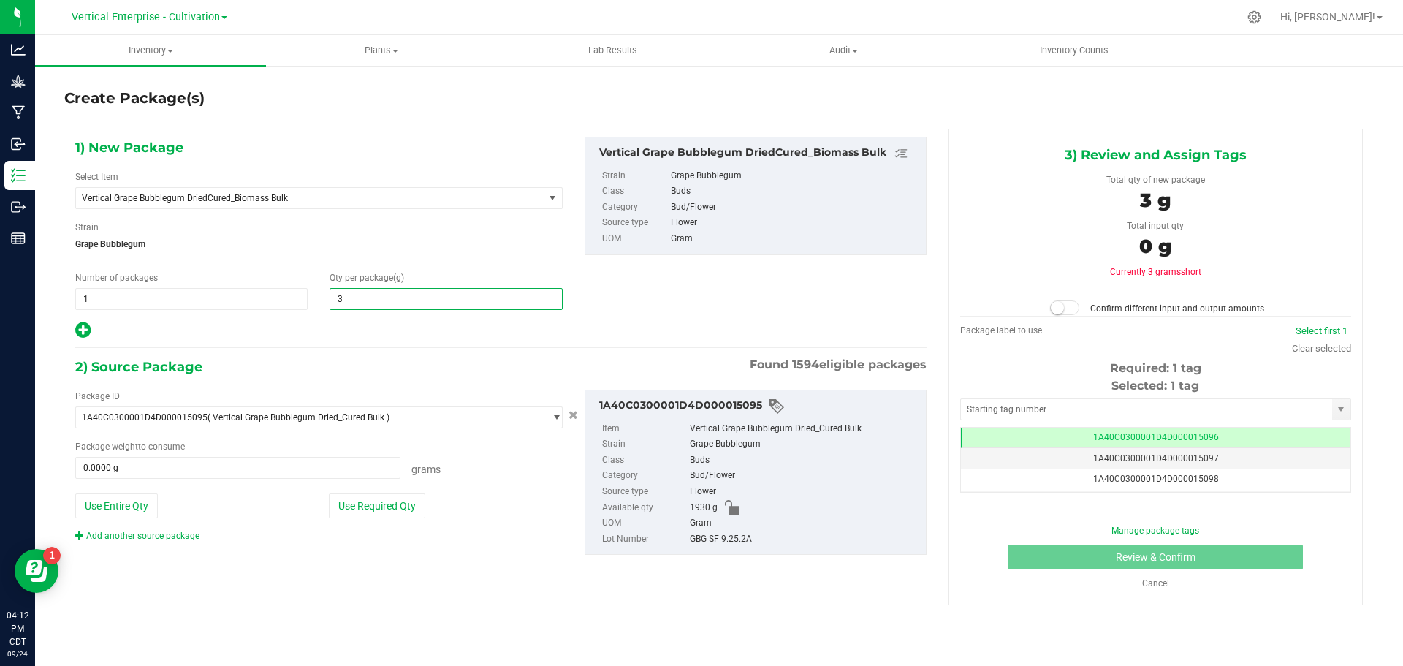
type input "35"
type input "35.0000"
click at [402, 506] on button "Use Required Qty" at bounding box center [377, 505] width 96 height 25
type input "35.0000 g"
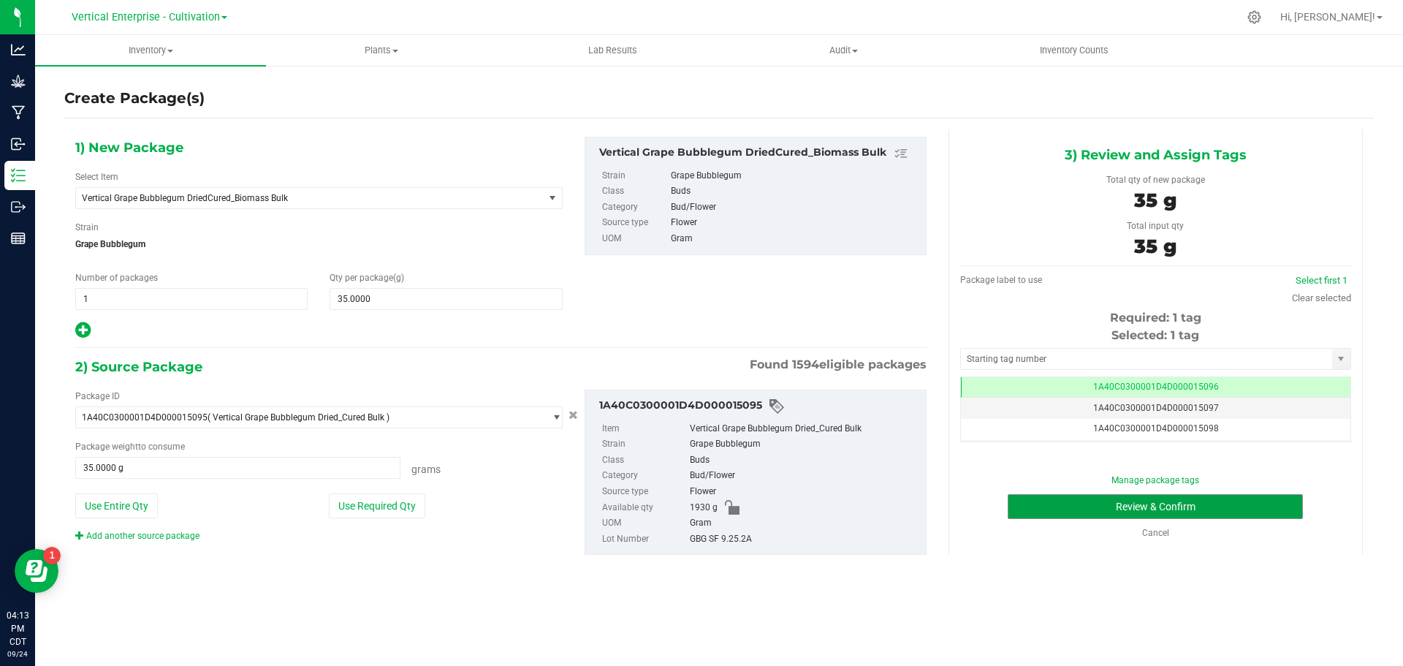
click at [1209, 514] on button "Review & Confirm" at bounding box center [1155, 506] width 295 height 25
